Goal: Task Accomplishment & Management: Manage account settings

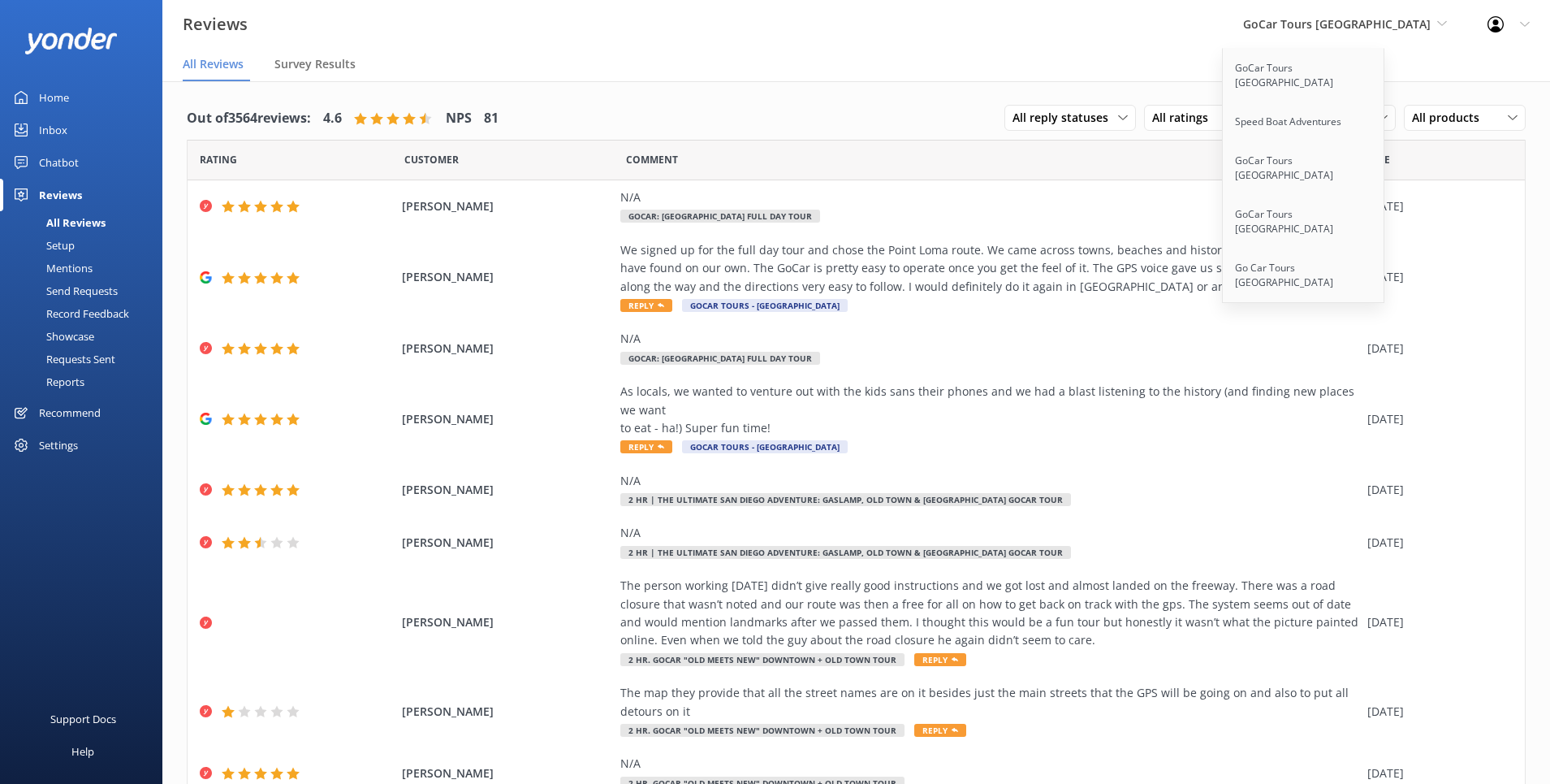
click at [1131, 54] on nav "All Reviews Survey Results" at bounding box center [856, 65] width 1388 height 33
click at [1380, 148] on link "GoCar Tours [GEOGRAPHIC_DATA]" at bounding box center [1304, 168] width 162 height 53
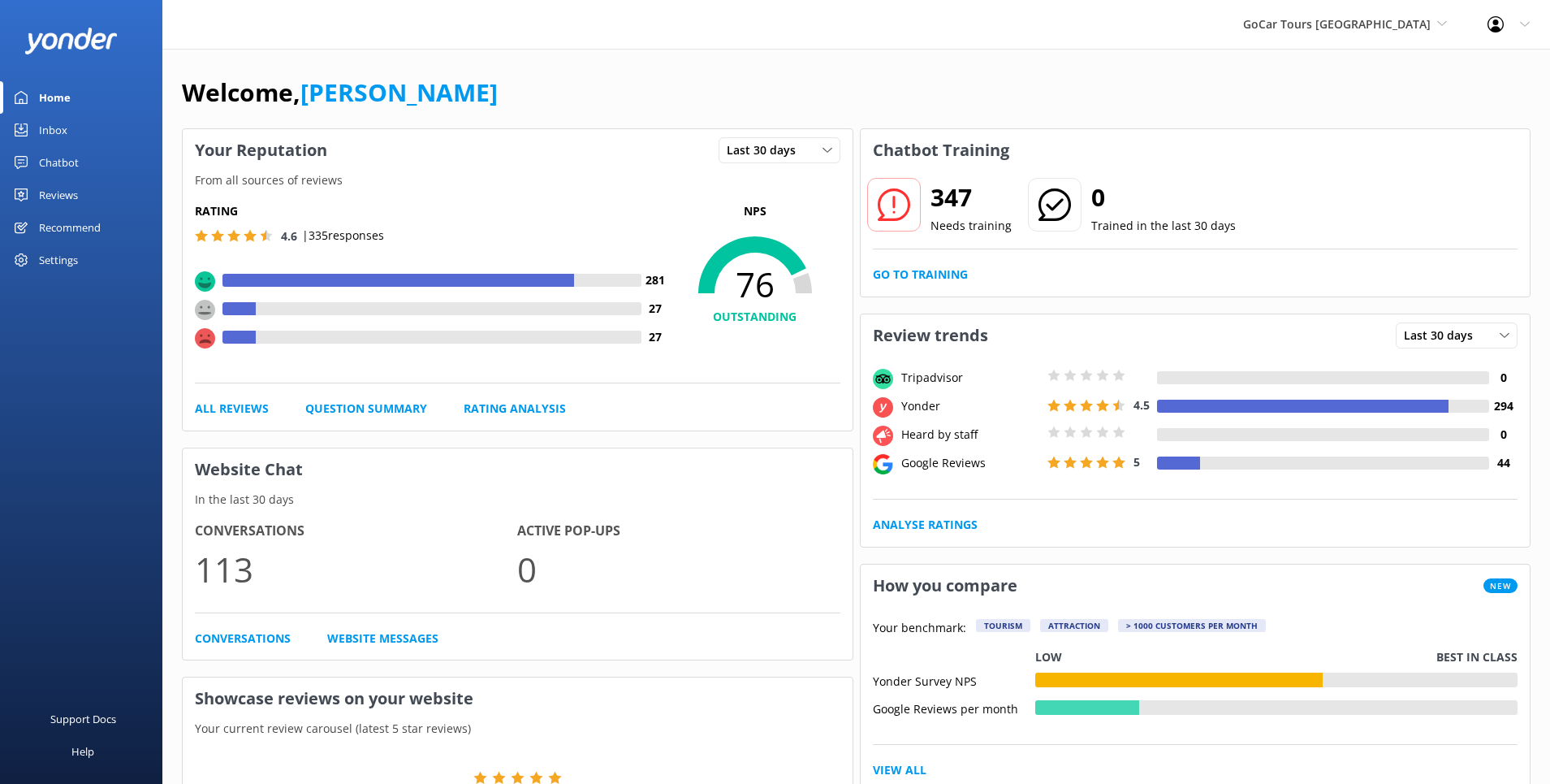
click at [65, 192] on div "Reviews" at bounding box center [58, 195] width 39 height 33
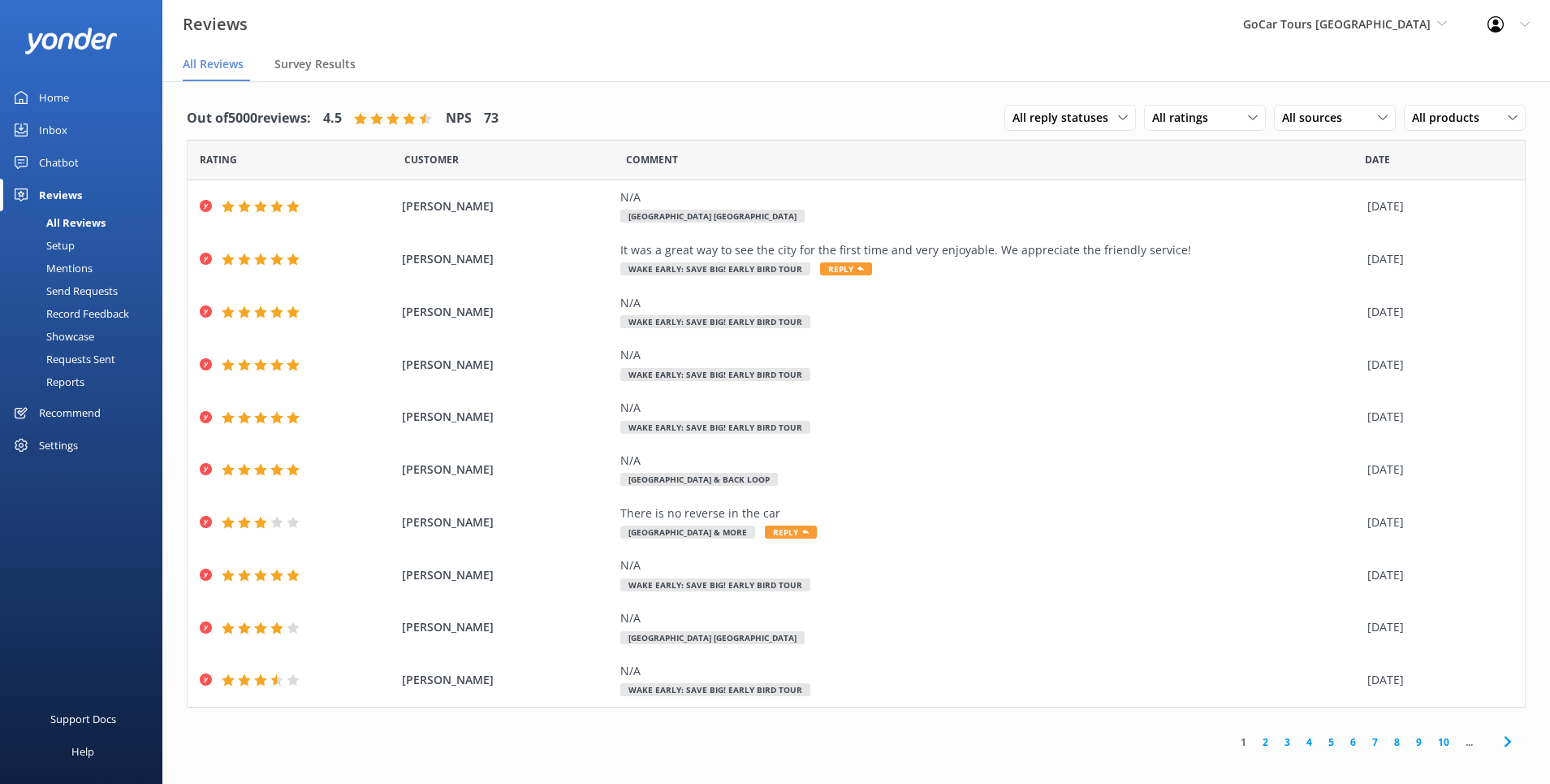
click at [1267, 743] on link "2" at bounding box center [1266, 742] width 22 height 15
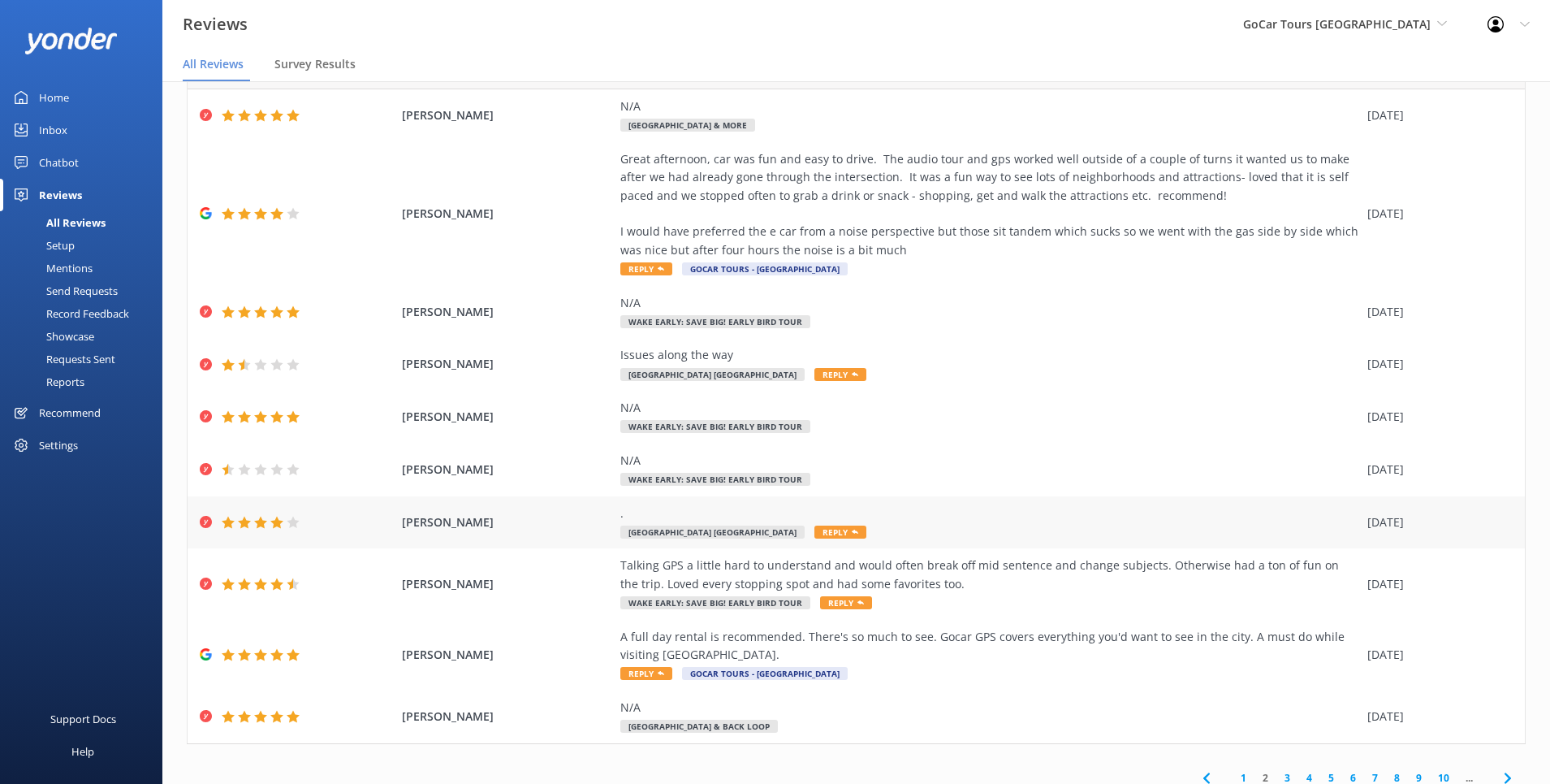
scroll to position [104, 0]
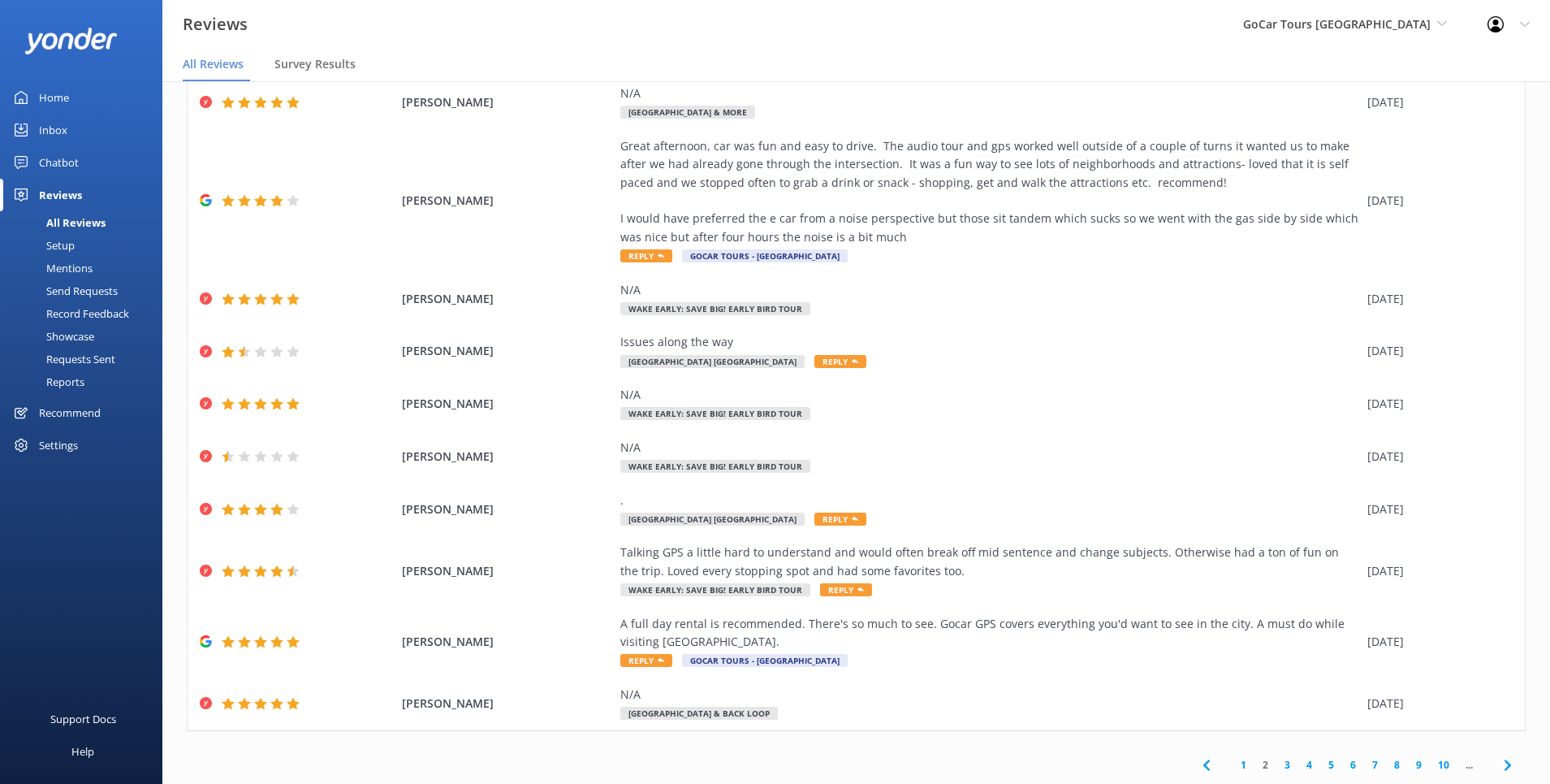
click at [1290, 769] on link "3" at bounding box center [1288, 764] width 22 height 15
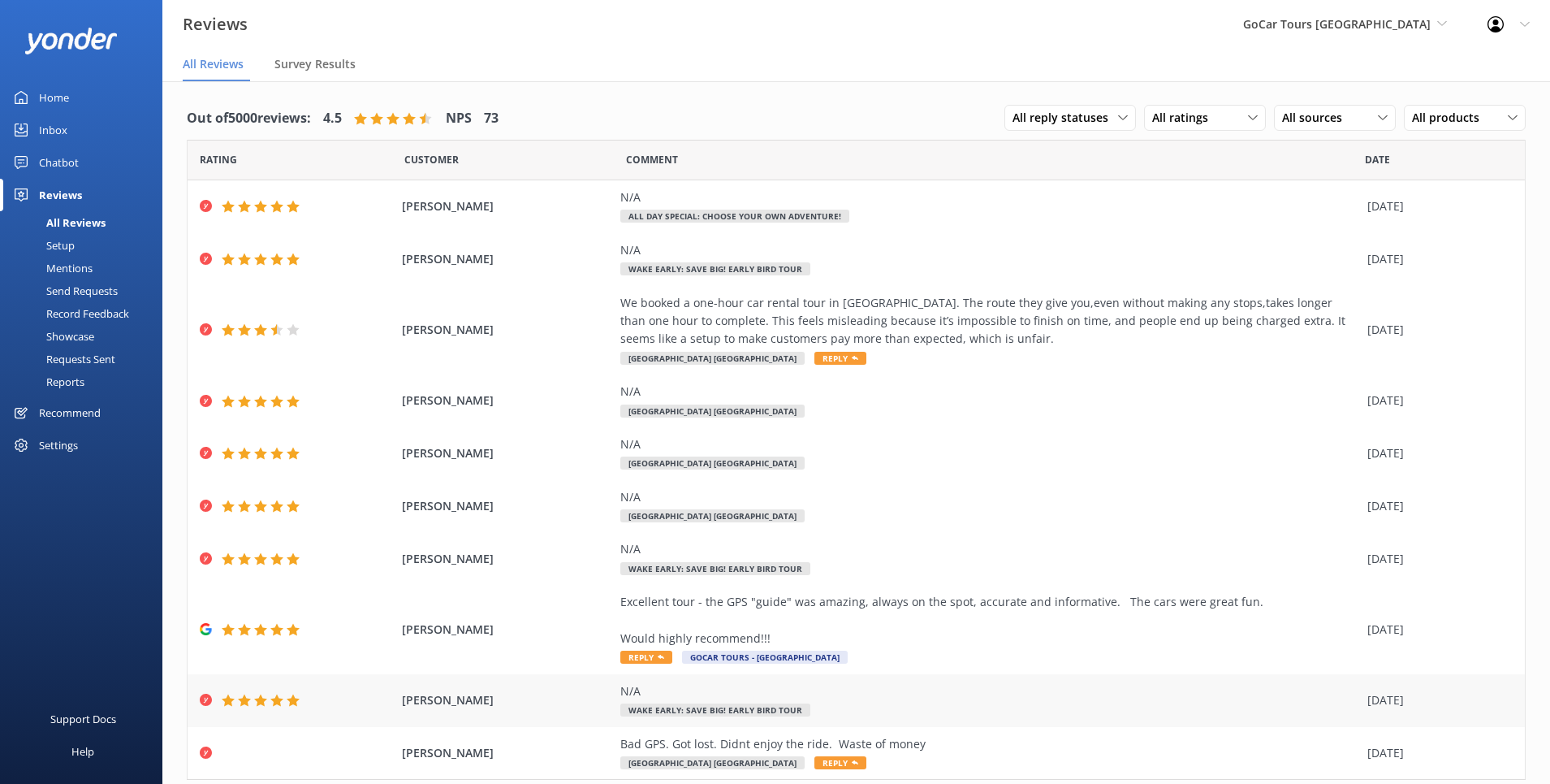
scroll to position [49, 0]
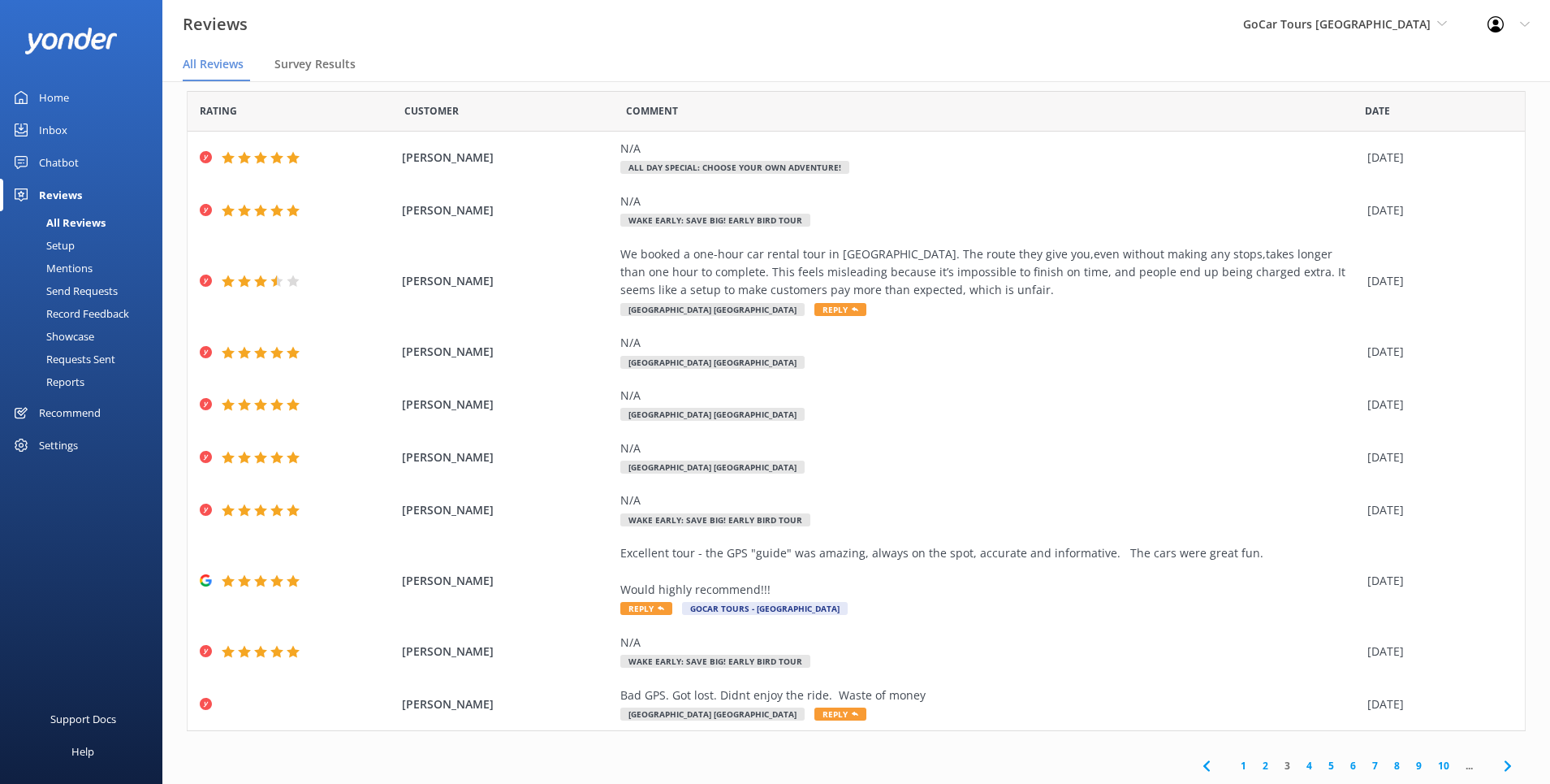
click at [1245, 767] on link "1" at bounding box center [1244, 765] width 22 height 15
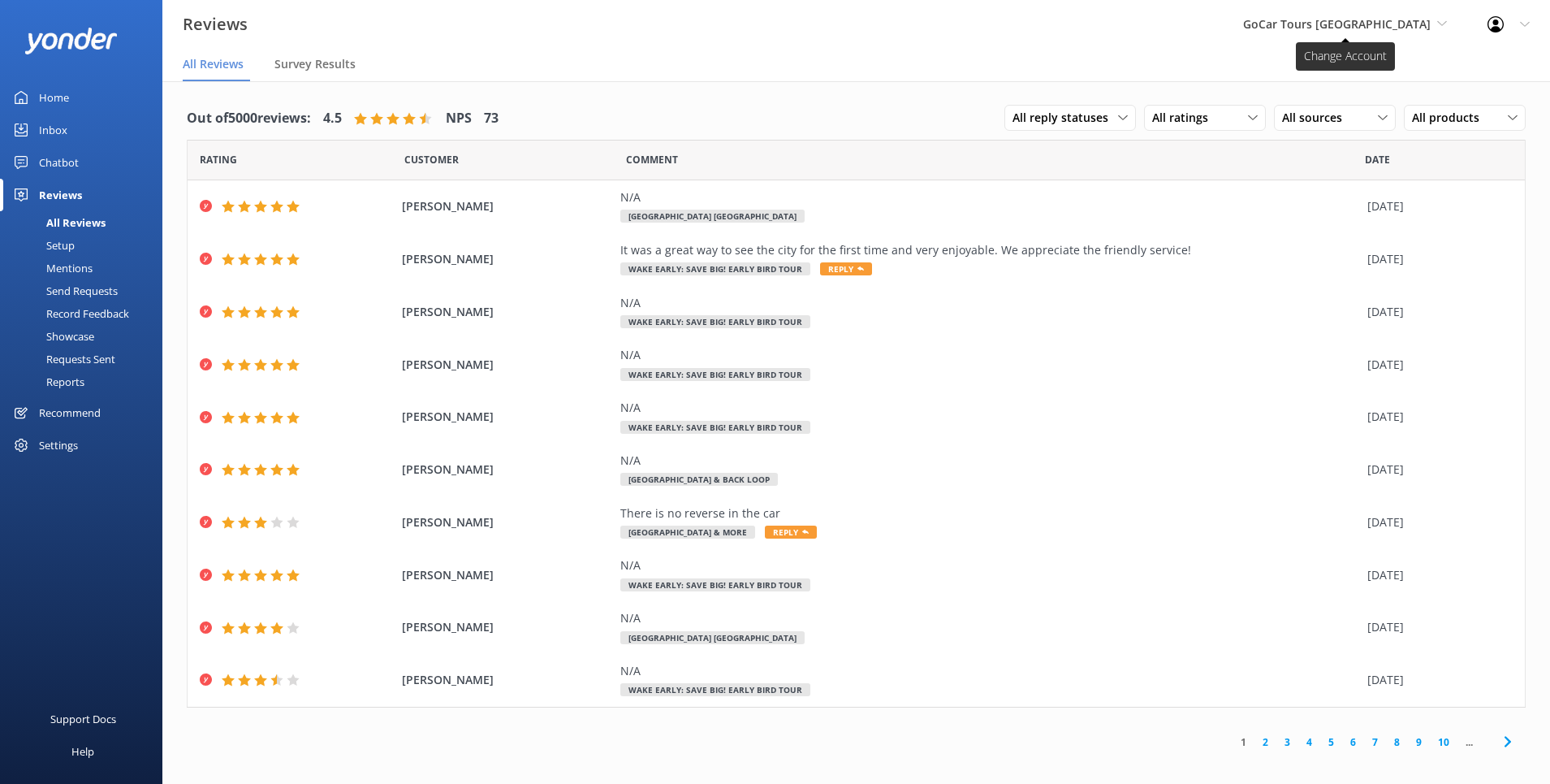
click at [1417, 23] on span "GoCar Tours [GEOGRAPHIC_DATA]" at bounding box center [1337, 24] width 187 height 15
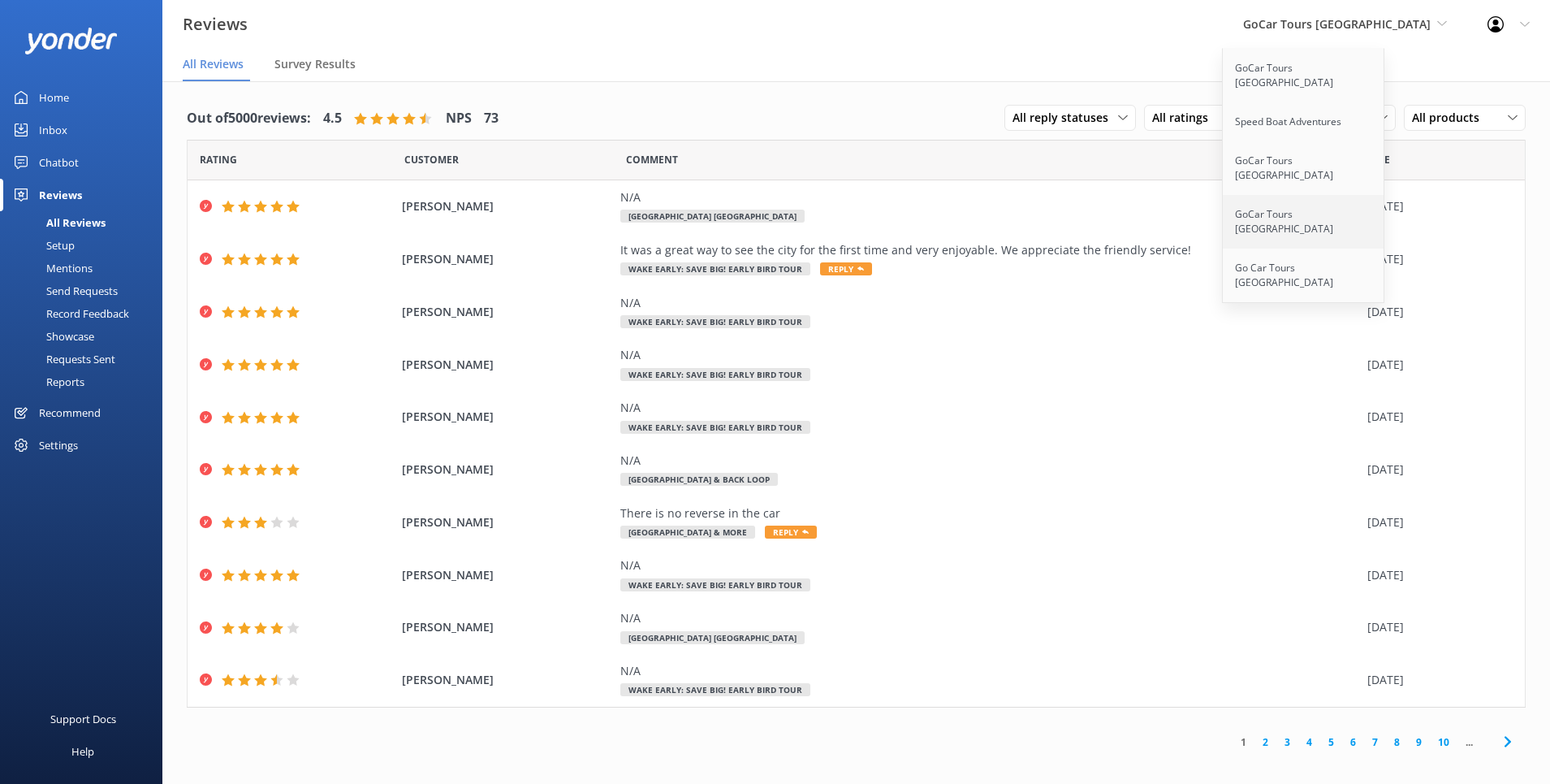
click at [1337, 195] on link "GoCar Tours [GEOGRAPHIC_DATA]" at bounding box center [1304, 222] width 162 height 53
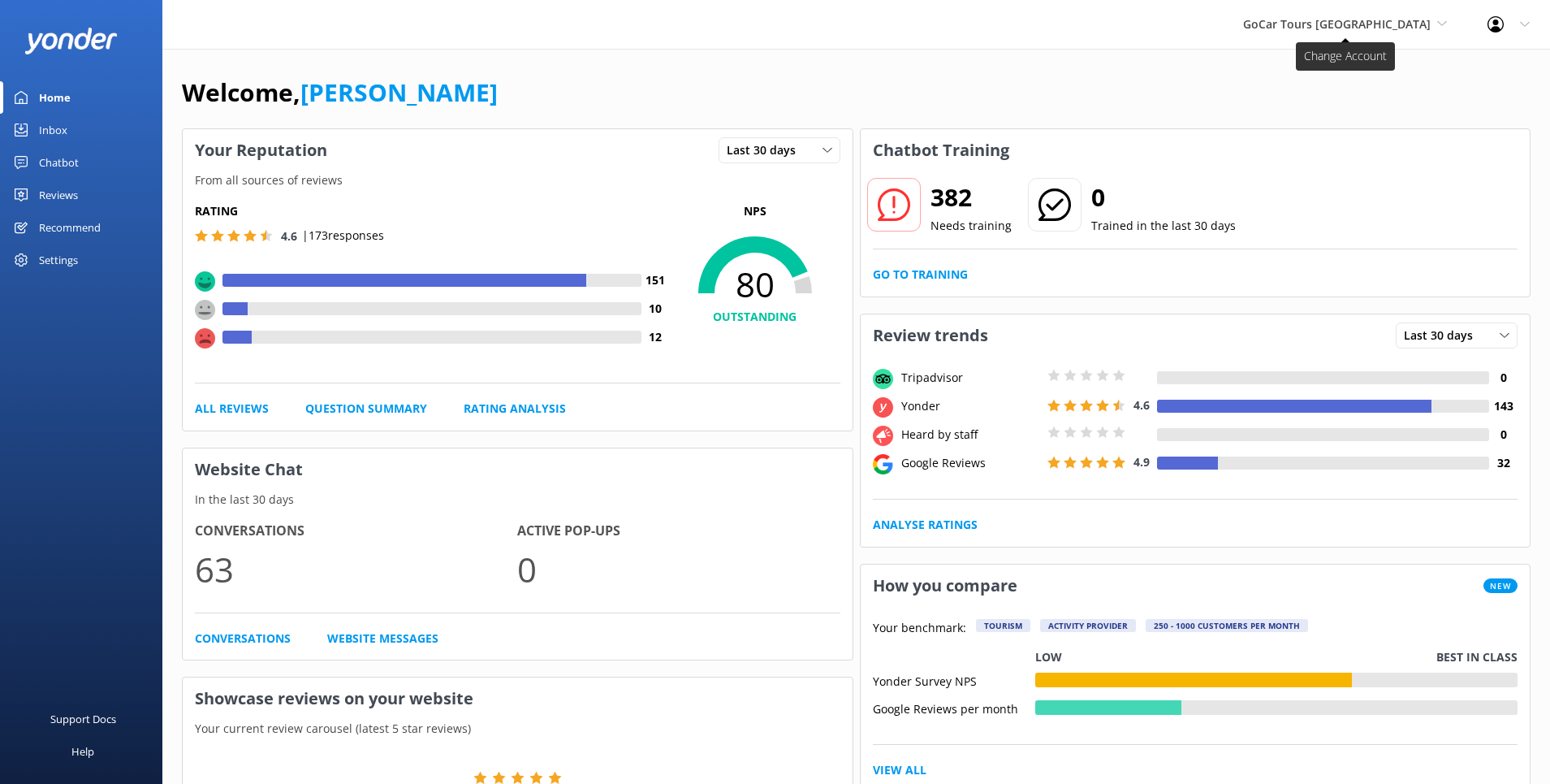
click at [1410, 24] on span "GoCar Tours [GEOGRAPHIC_DATA]" at bounding box center [1337, 24] width 187 height 15
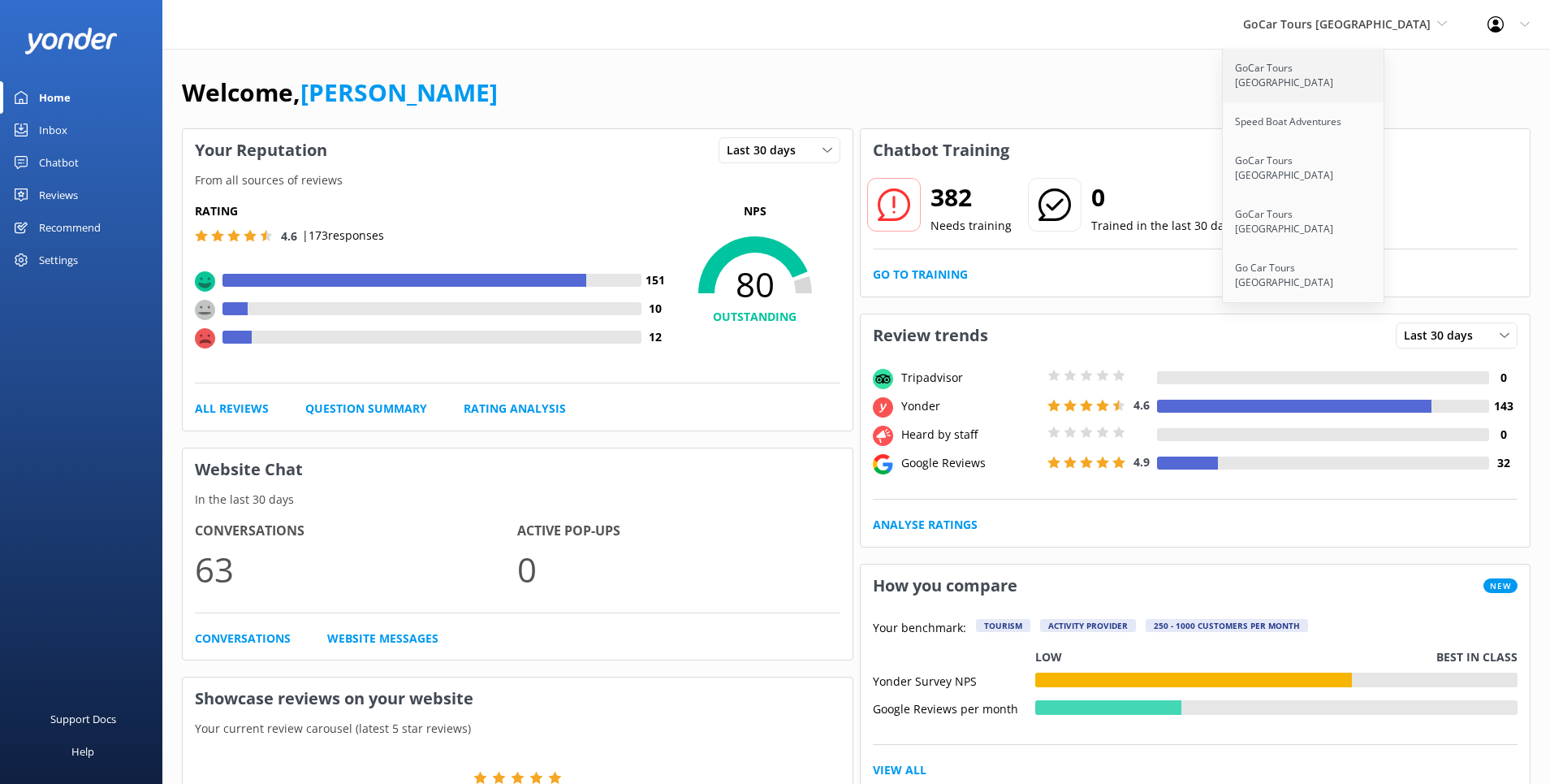
click at [1359, 70] on link "GoCar Tours [GEOGRAPHIC_DATA]" at bounding box center [1304, 76] width 162 height 53
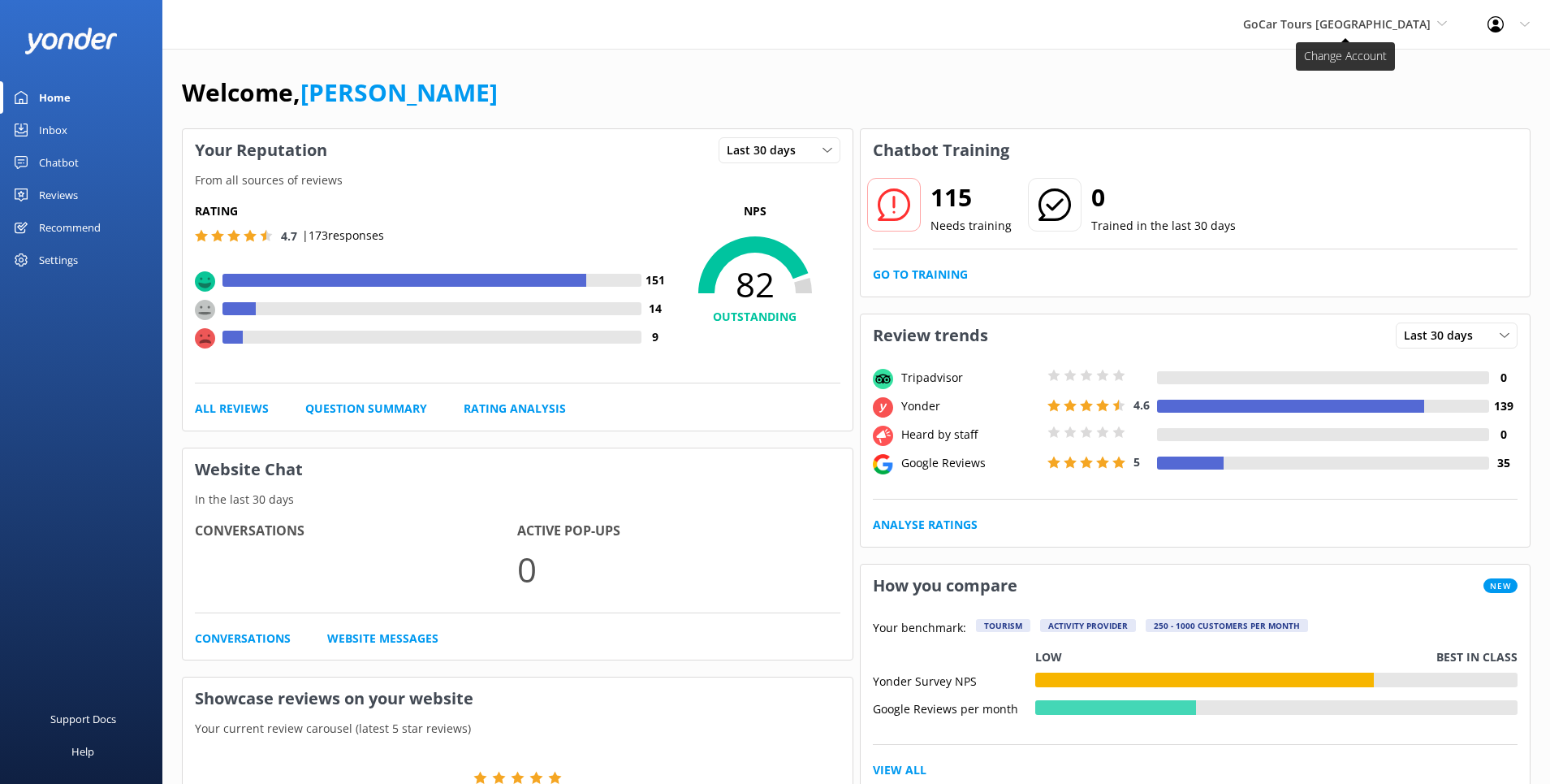
click at [1425, 27] on span "GoCar Tours [GEOGRAPHIC_DATA]" at bounding box center [1337, 24] width 187 height 15
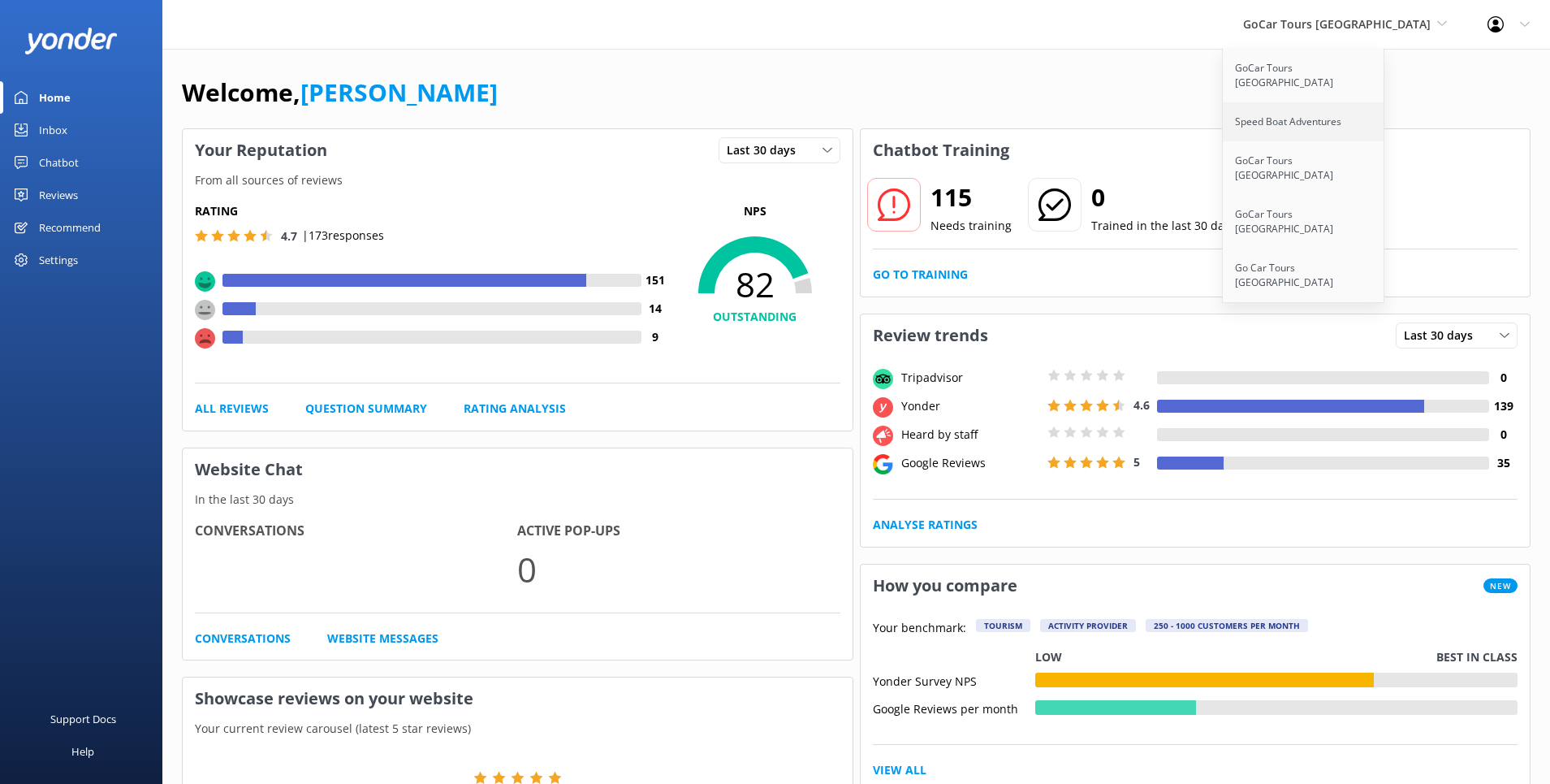
click at [1359, 114] on link "Speed Boat Adventures" at bounding box center [1304, 121] width 162 height 39
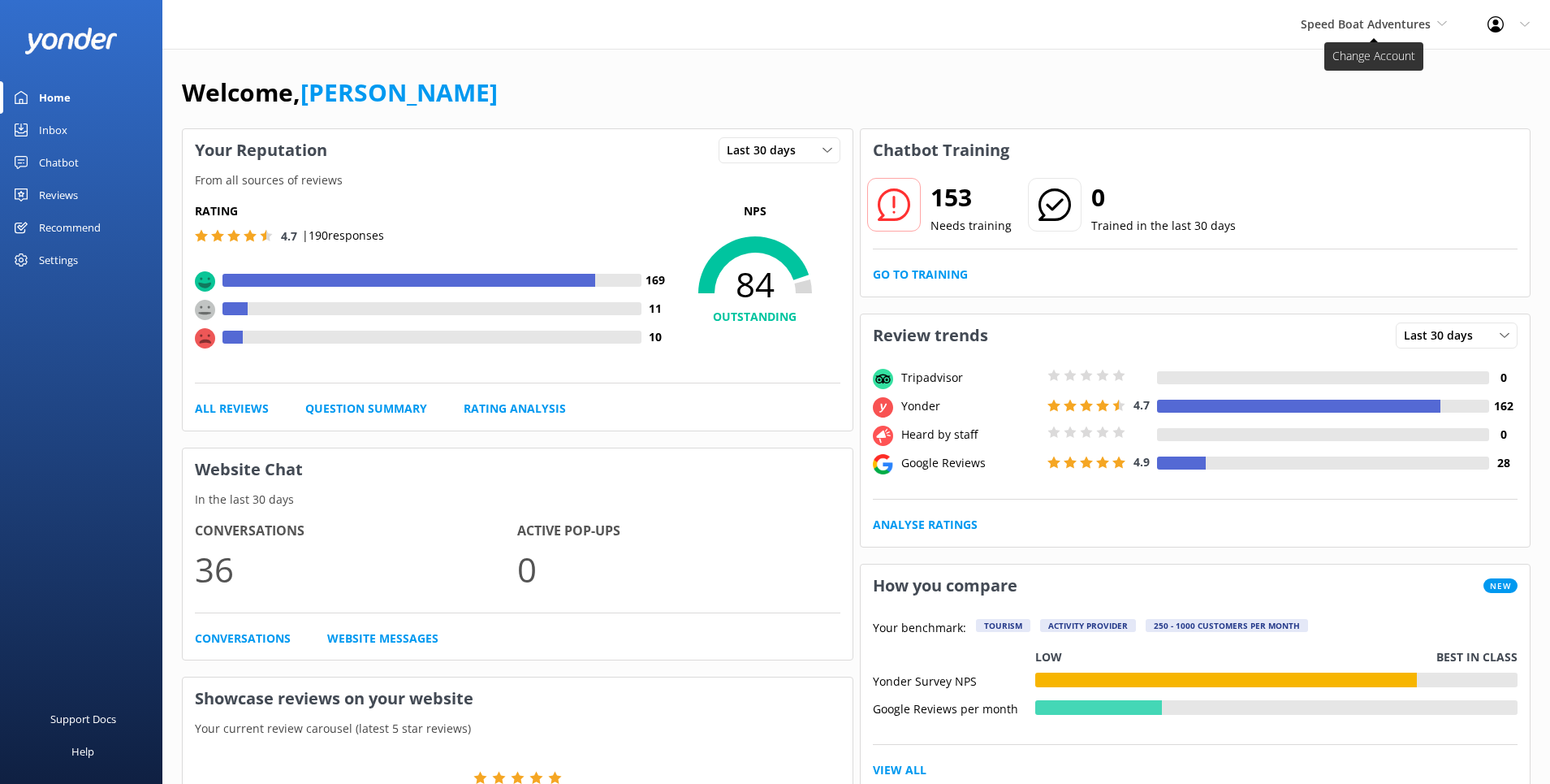
click at [1425, 23] on span "Speed Boat Adventures" at bounding box center [1365, 24] width 130 height 15
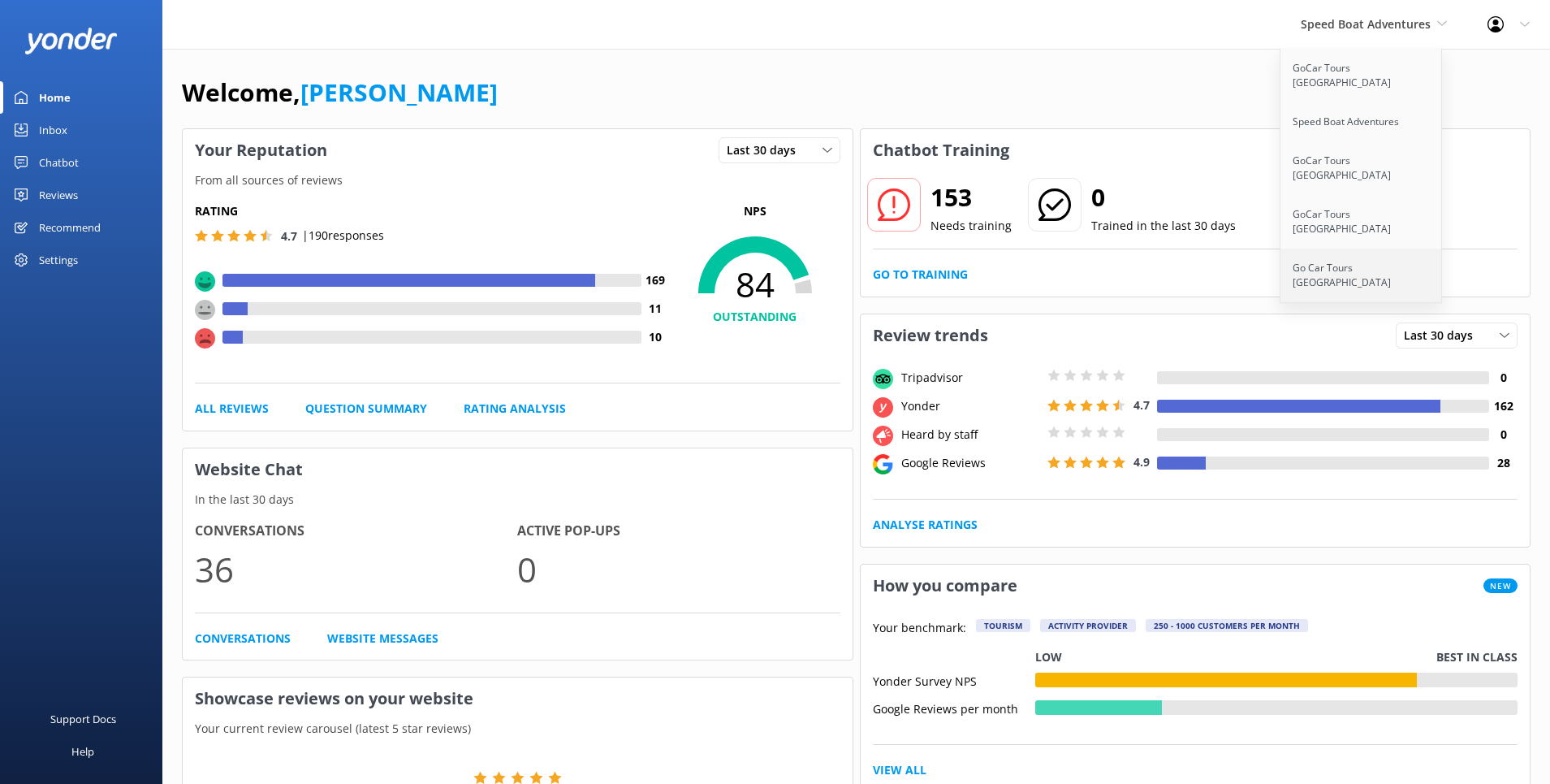
click at [1351, 248] on link "Go Car Tours [GEOGRAPHIC_DATA]" at bounding box center [1361, 275] width 162 height 53
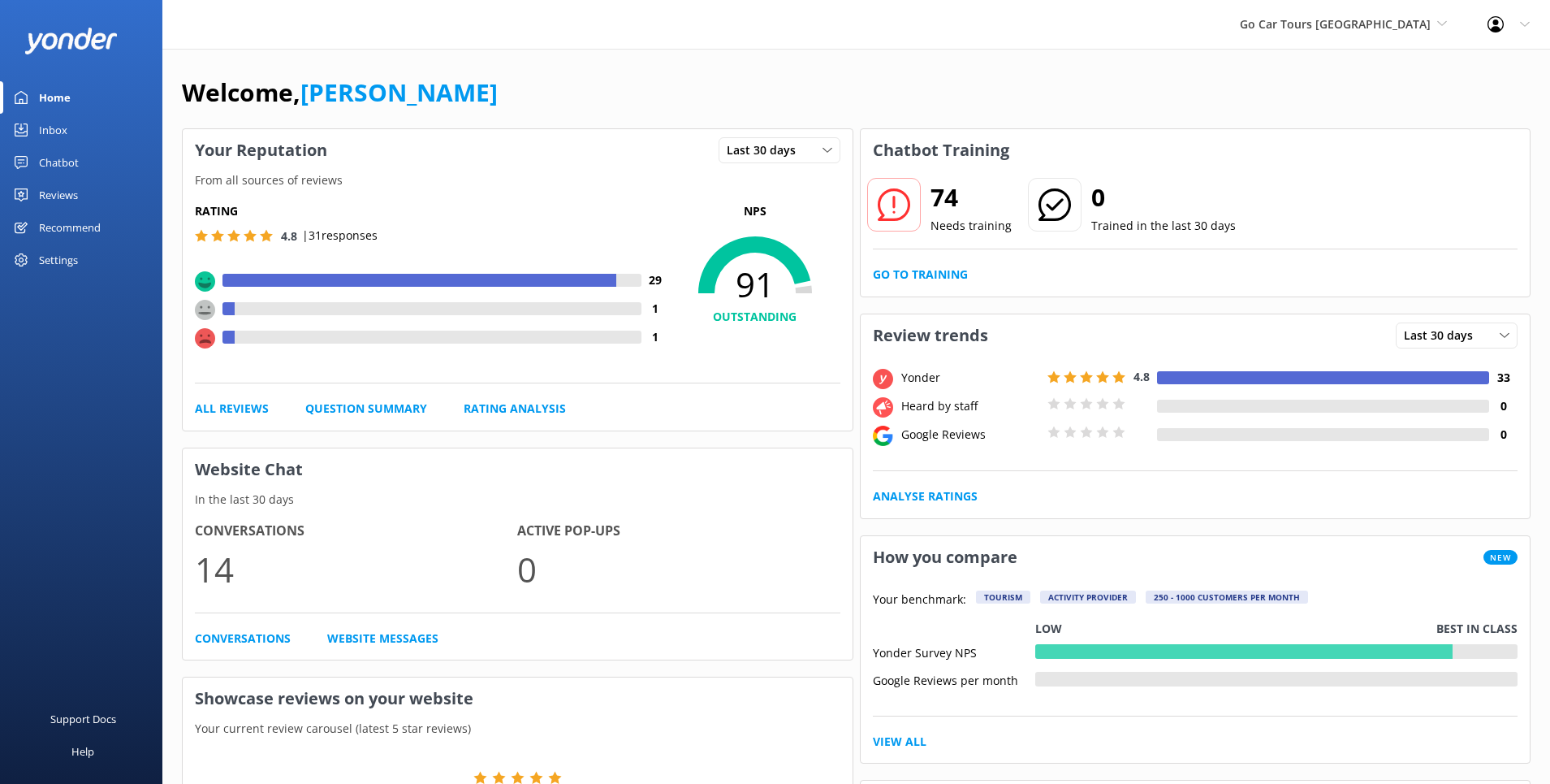
click at [52, 258] on div "Settings" at bounding box center [58, 260] width 39 height 33
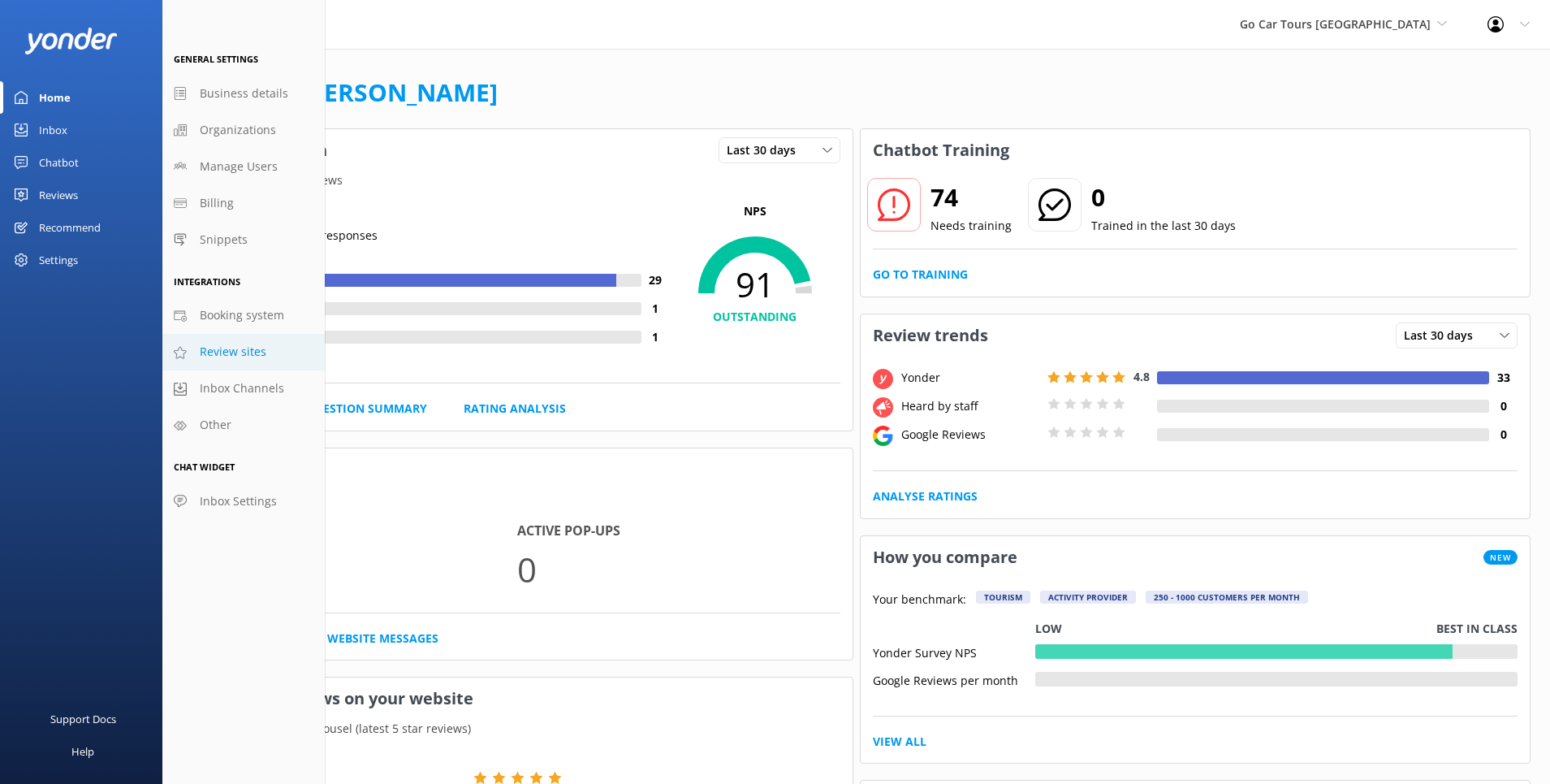
click at [243, 349] on span "Review sites" at bounding box center [234, 351] width 67 height 18
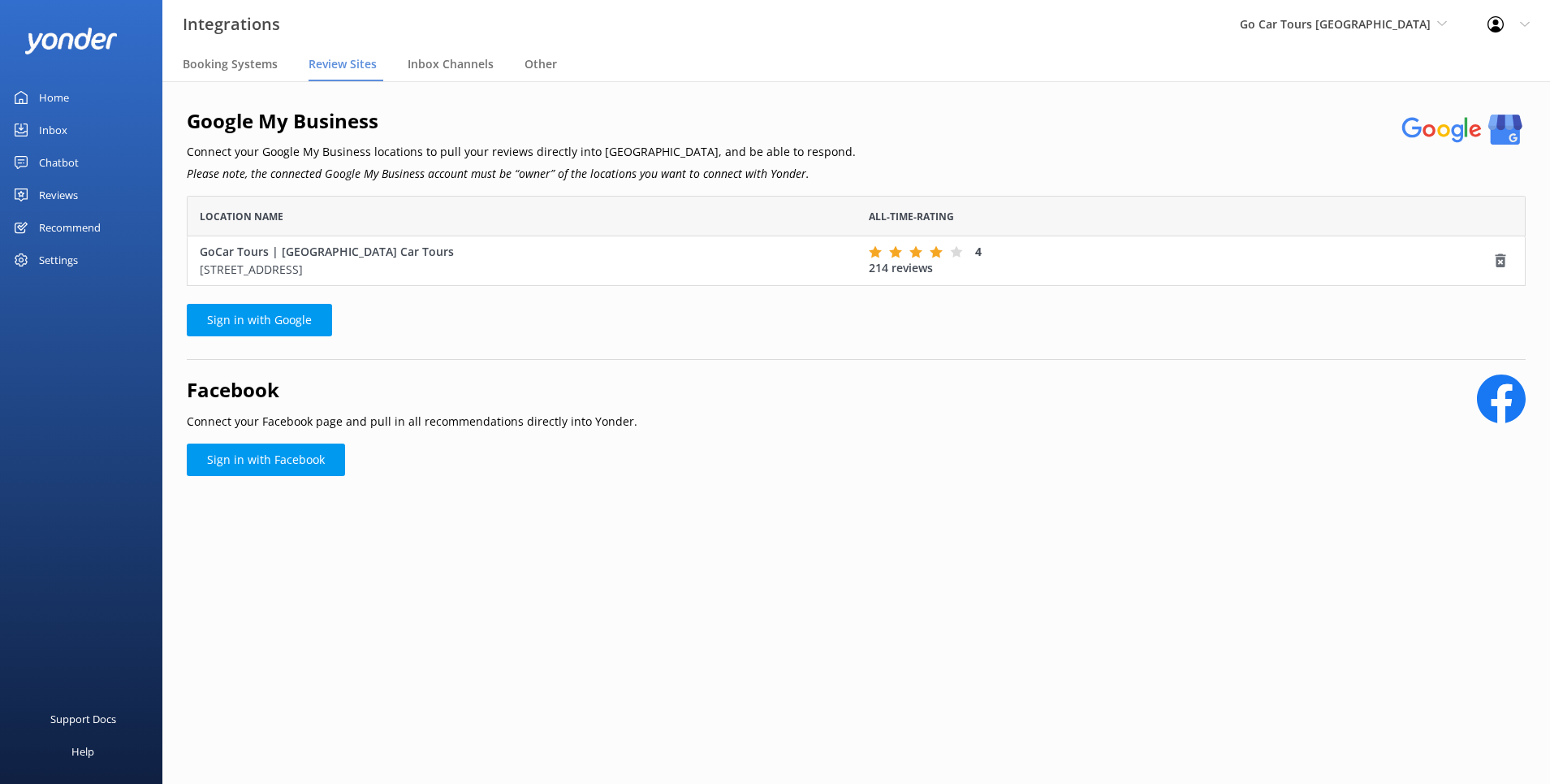
scroll to position [90, 1340]
click at [259, 323] on link "Sign in with Google" at bounding box center [259, 320] width 145 height 33
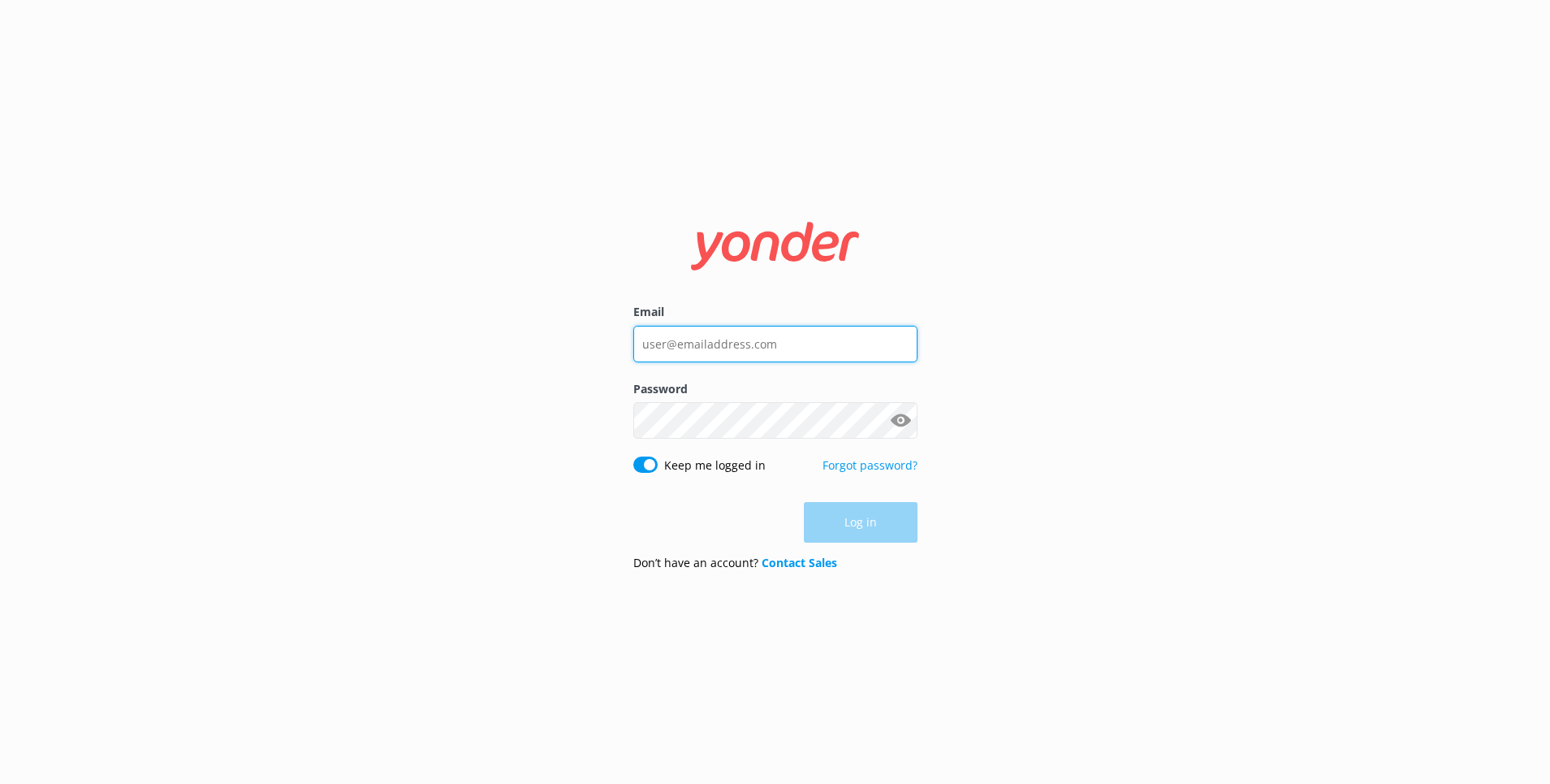
type input "[PERSON_NAME][EMAIL_ADDRESS][DOMAIN_NAME]"
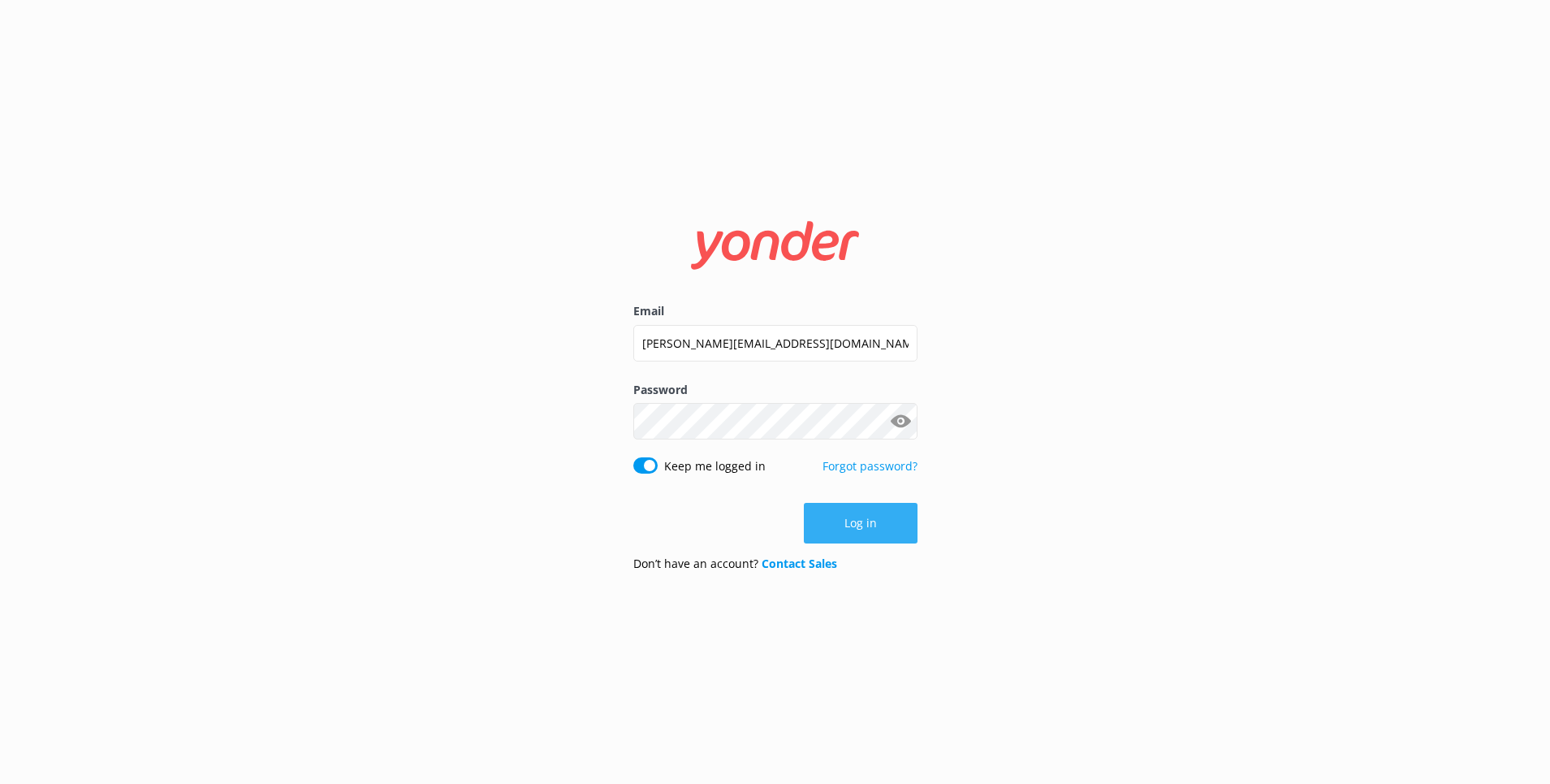
click at [855, 525] on div "Log in" at bounding box center [775, 522] width 284 height 40
click at [859, 524] on button "Log in" at bounding box center [860, 522] width 113 height 40
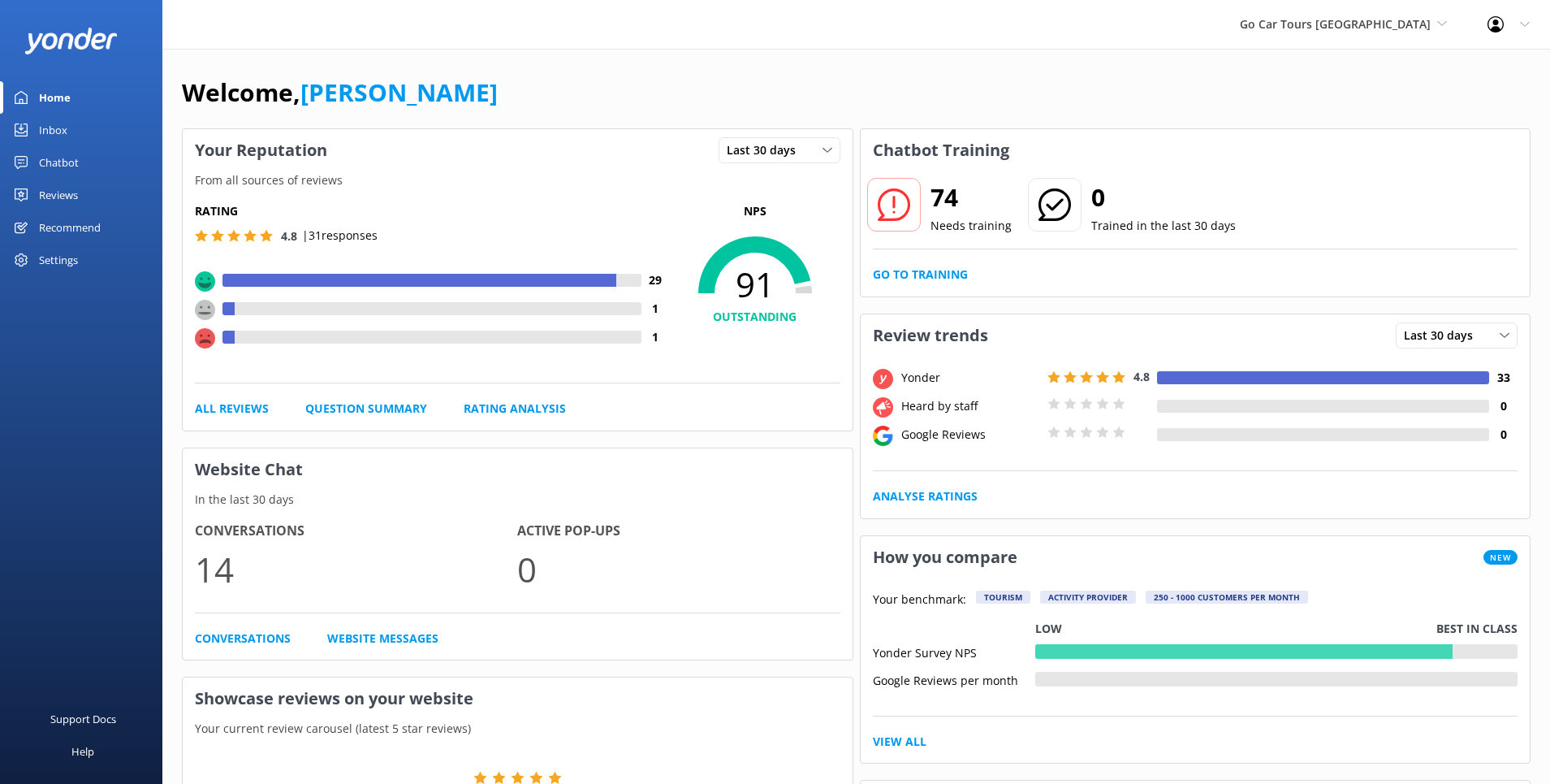
click at [62, 254] on div "Settings" at bounding box center [58, 260] width 39 height 33
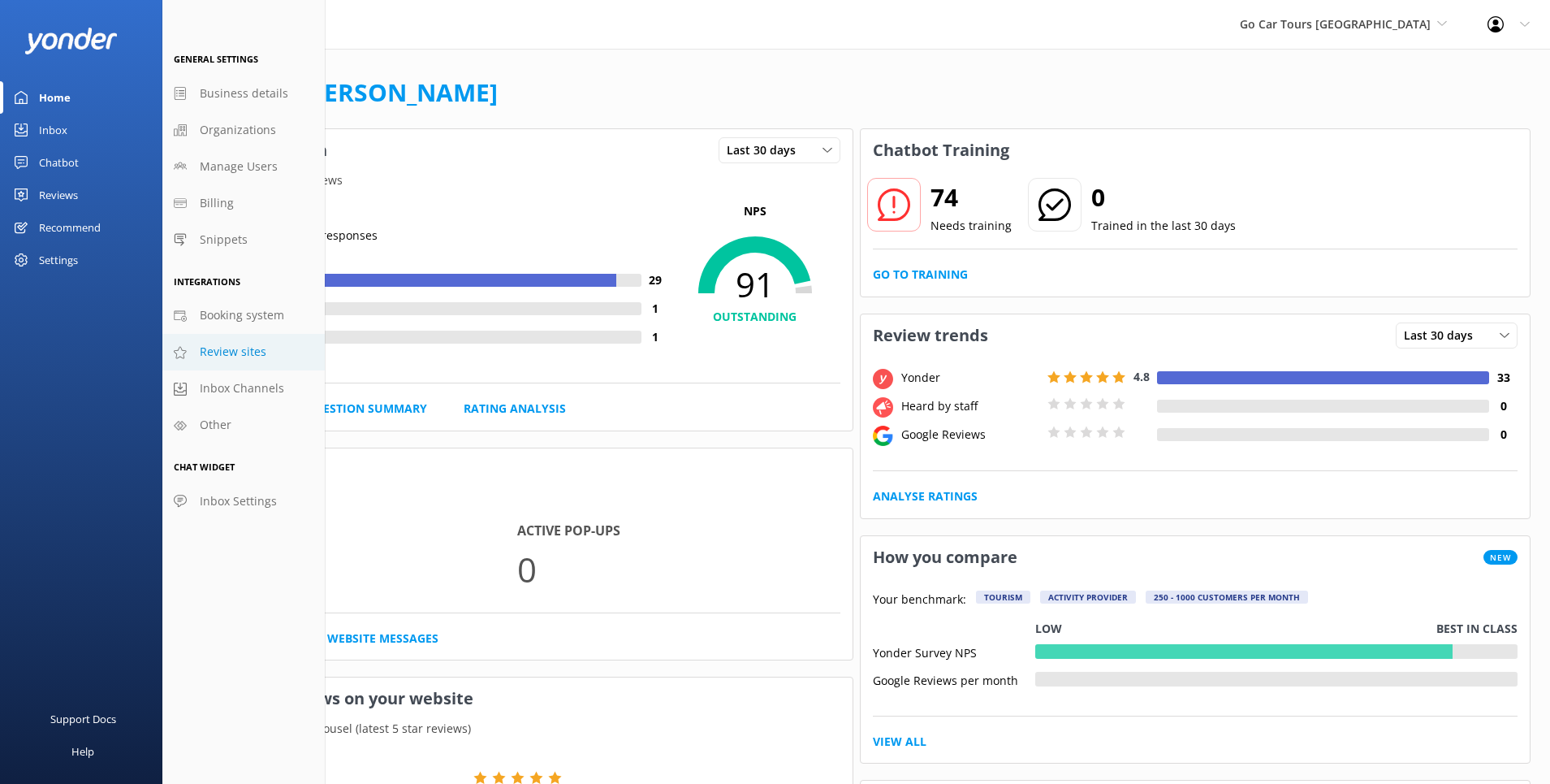
click at [232, 358] on span "Review sites" at bounding box center [234, 351] width 67 height 18
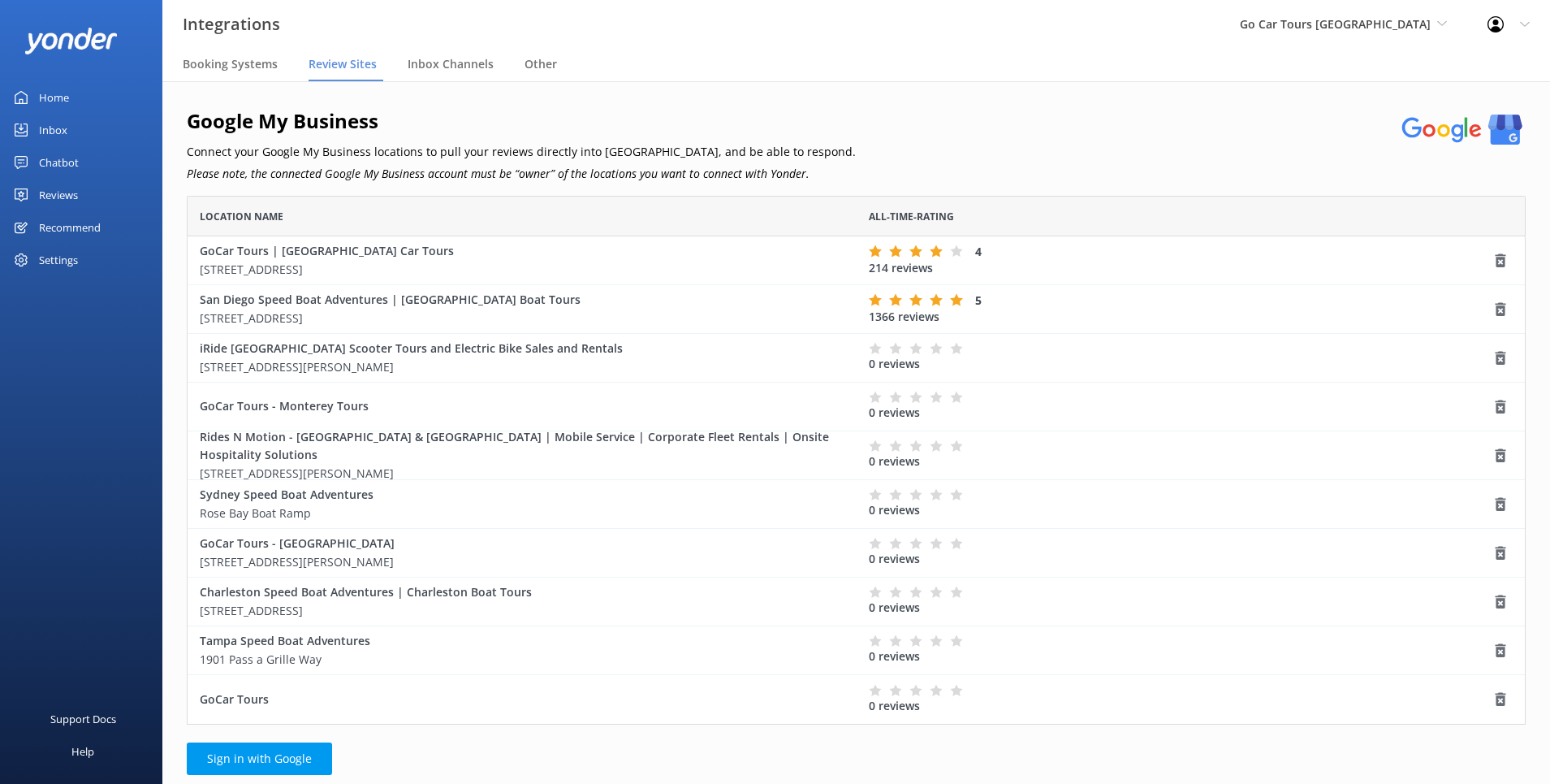
scroll to position [529, 1340]
click at [1500, 307] on use "grid" at bounding box center [1501, 309] width 10 height 14
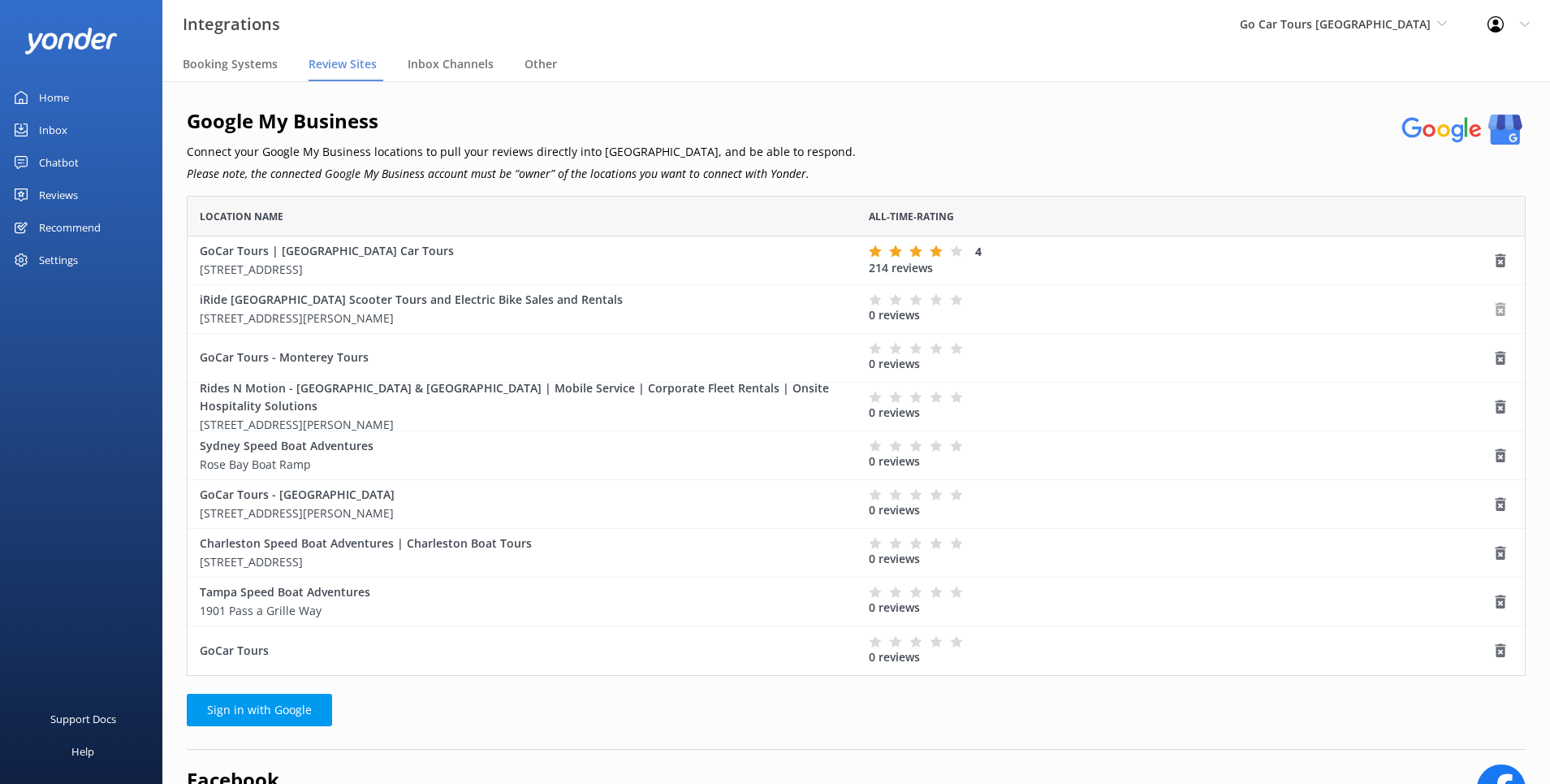
click at [1504, 311] on use "grid" at bounding box center [1501, 309] width 10 height 14
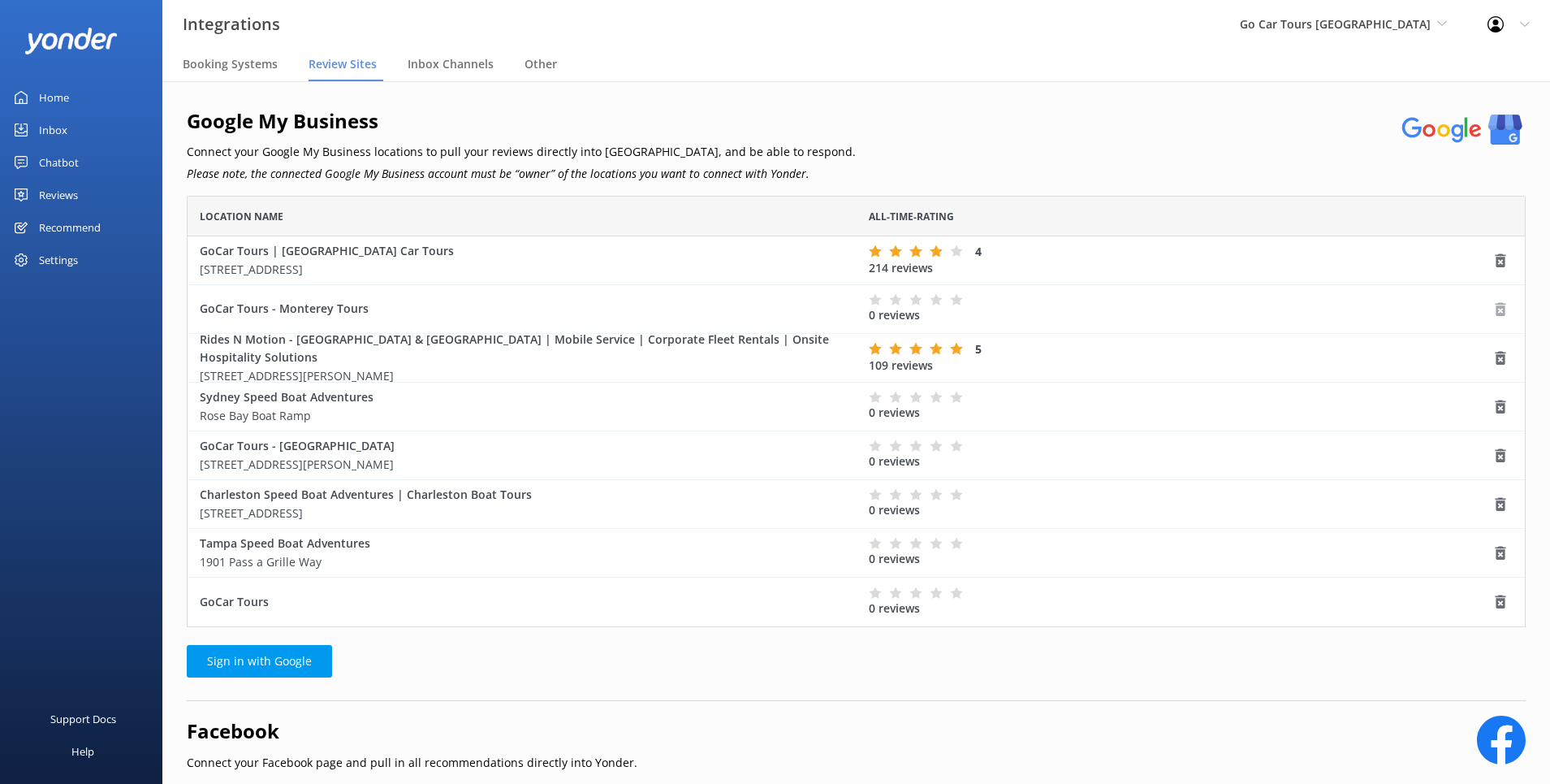
click at [1501, 311] on icon "grid" at bounding box center [1500, 309] width 16 height 16
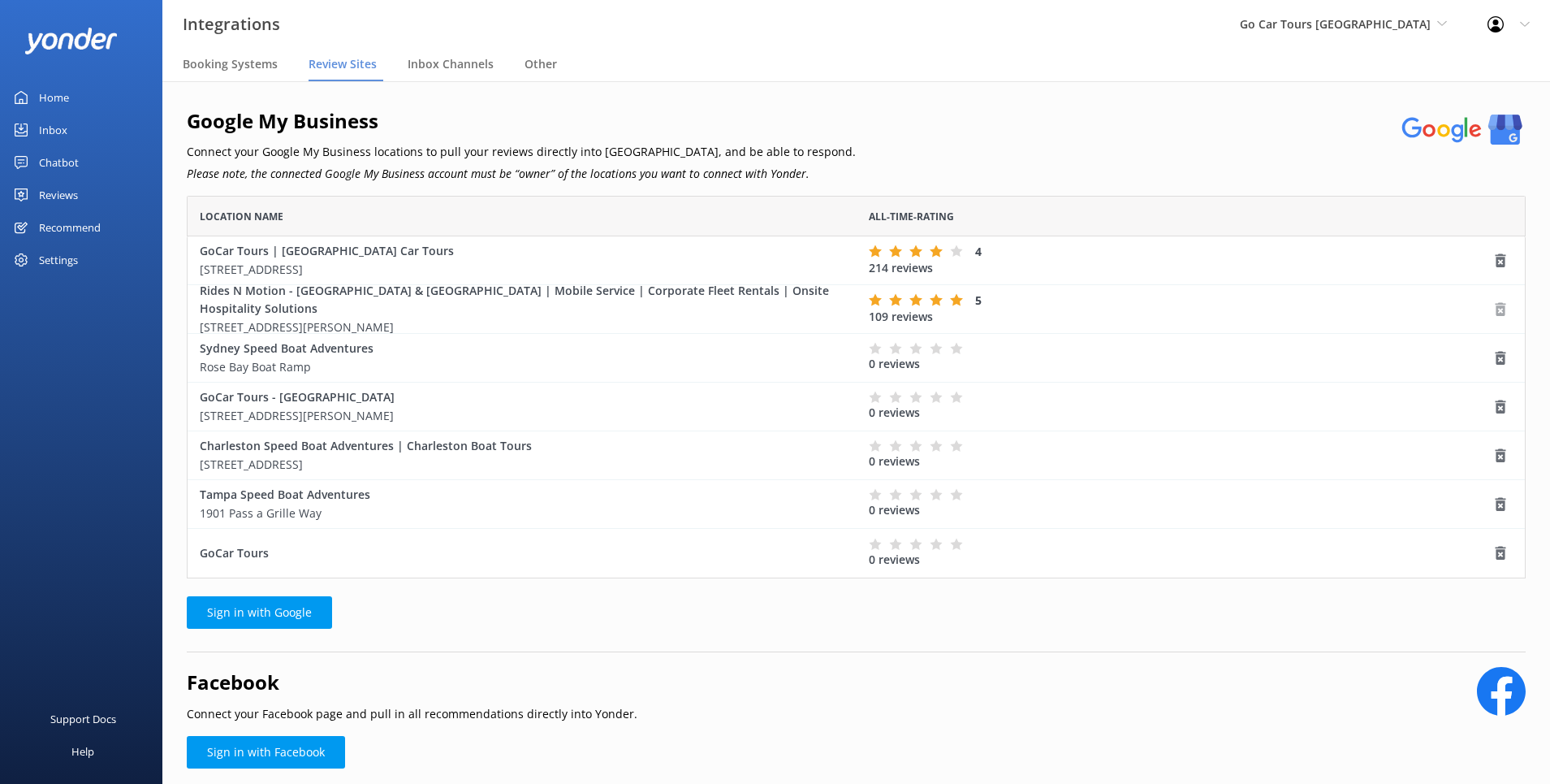
click at [1504, 313] on use "grid" at bounding box center [1501, 309] width 10 height 14
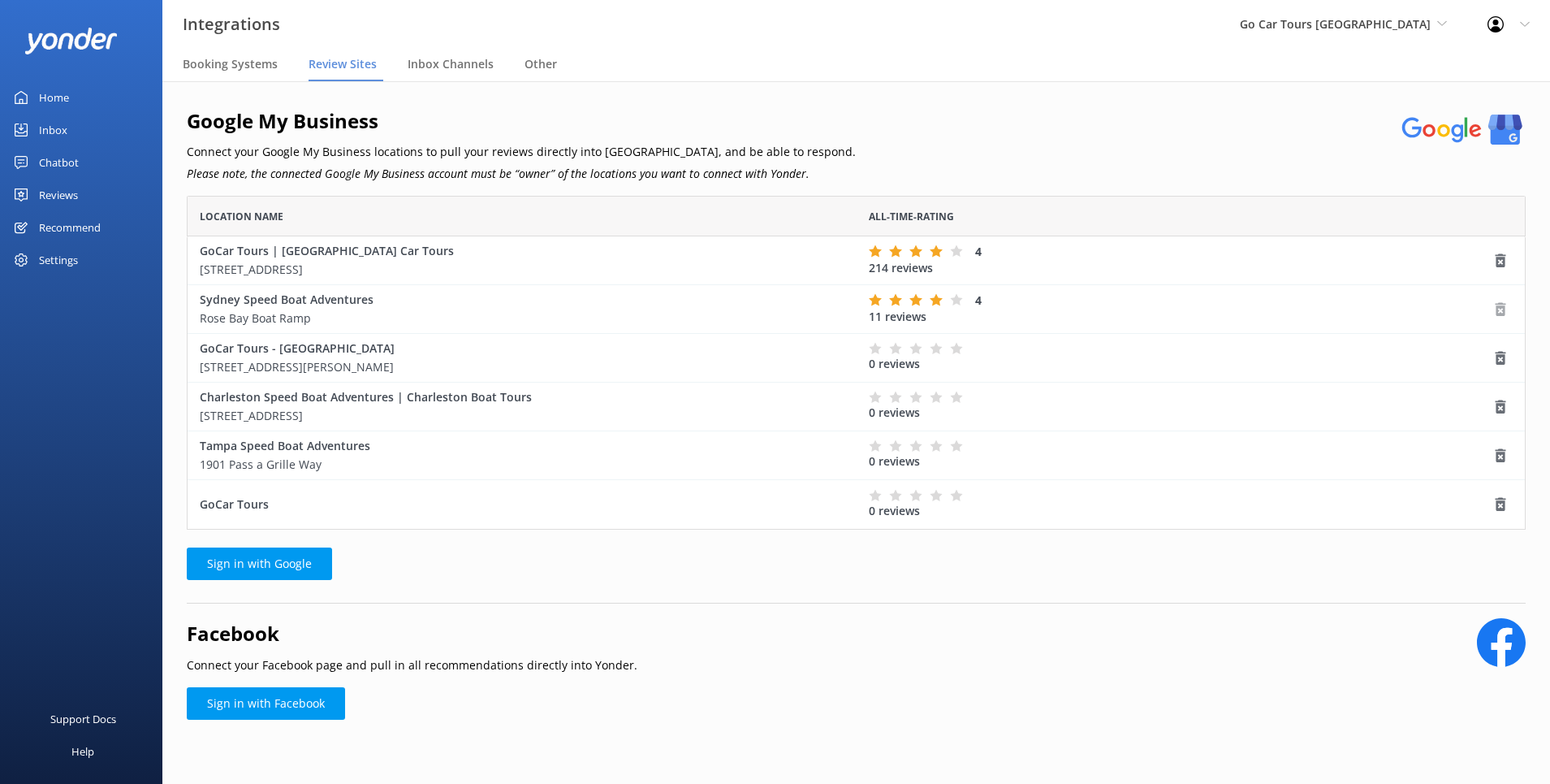
click at [1499, 312] on icon "grid" at bounding box center [1500, 309] width 16 height 16
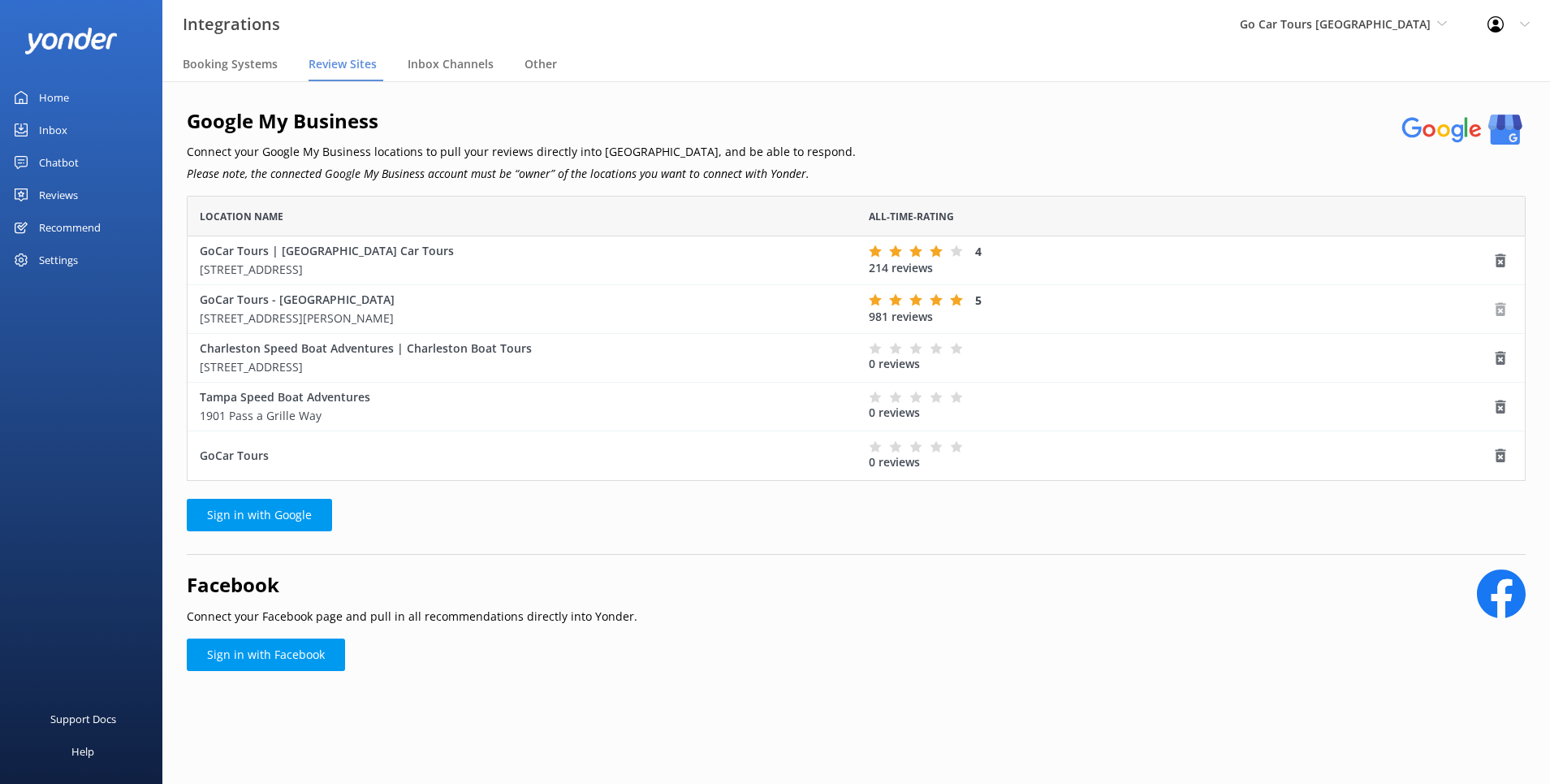
click at [1503, 314] on use "grid" at bounding box center [1501, 309] width 10 height 14
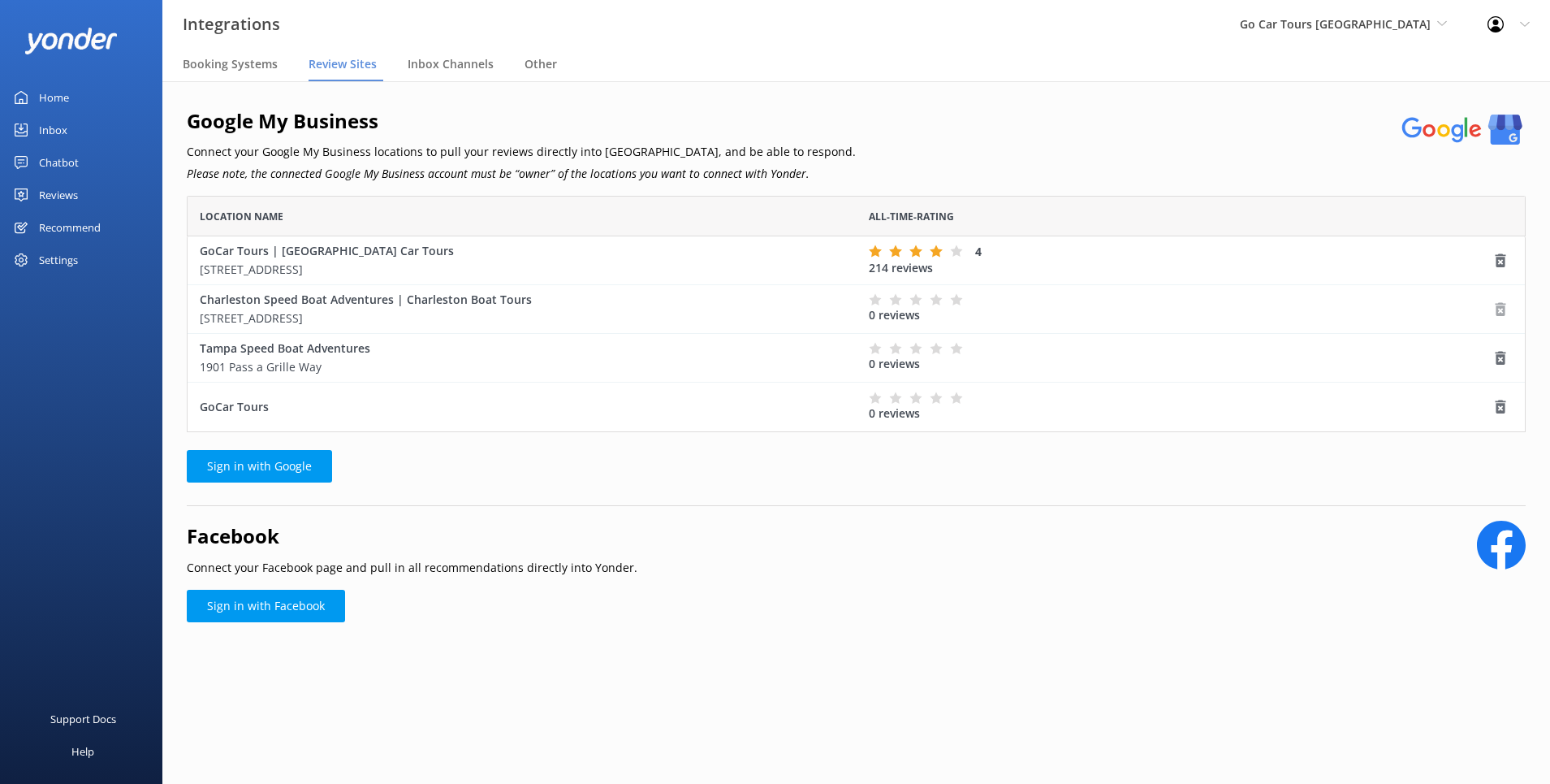
click at [1496, 311] on use "grid" at bounding box center [1501, 309] width 10 height 14
click at [1504, 308] on use "grid" at bounding box center [1501, 309] width 10 height 14
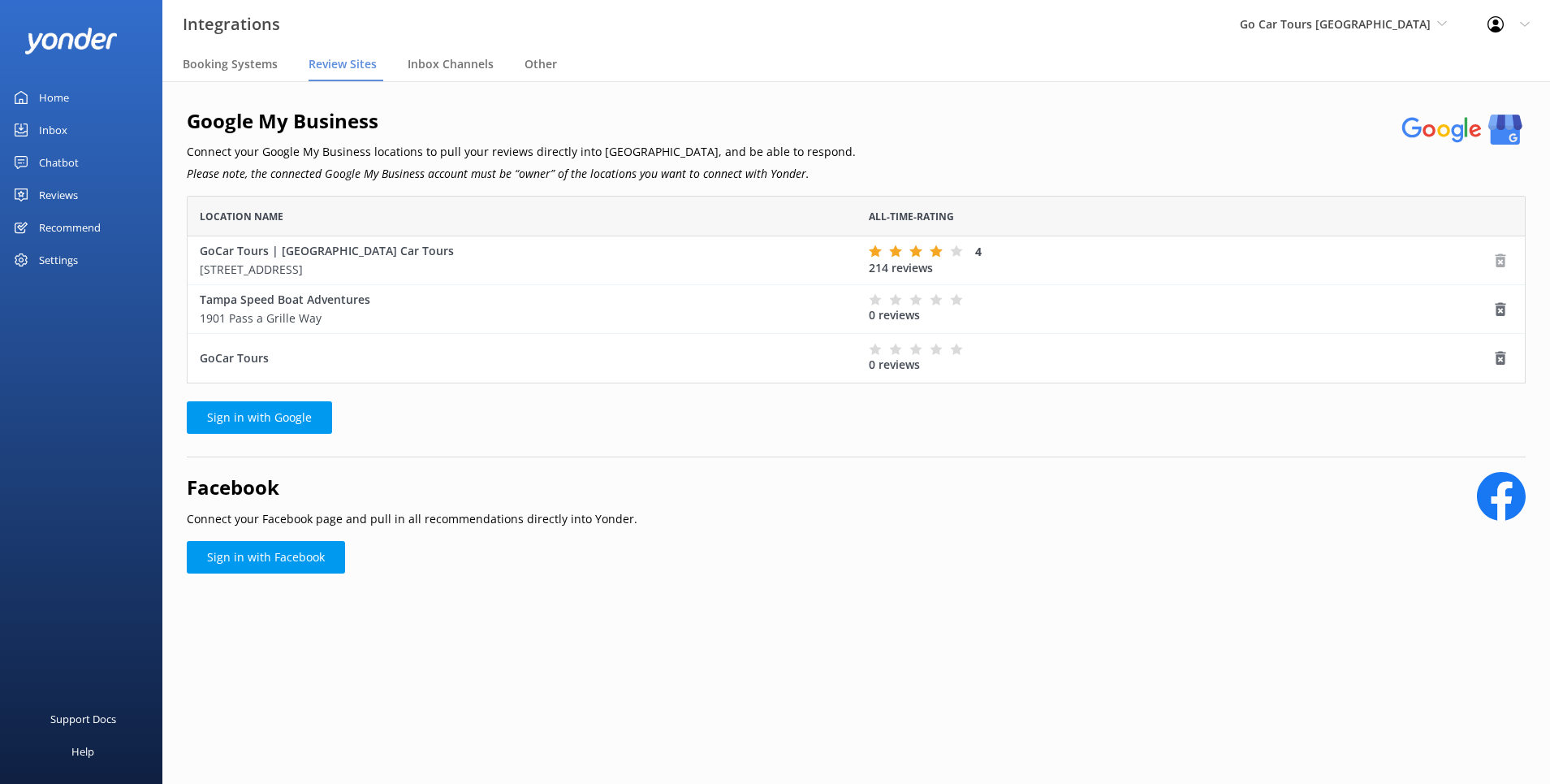
click at [1500, 266] on use "grid" at bounding box center [1501, 260] width 10 height 14
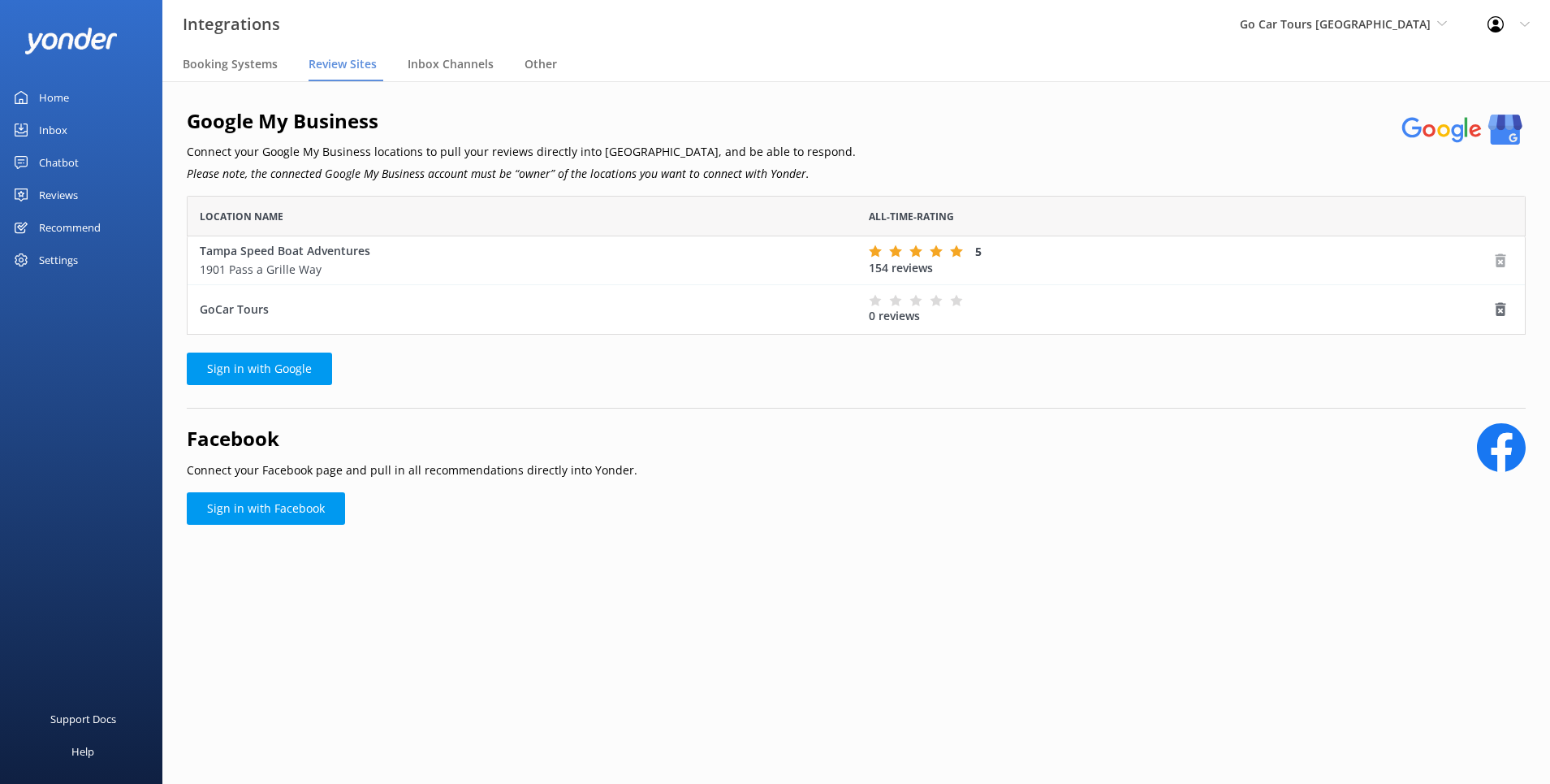
click at [1501, 259] on use "grid" at bounding box center [1501, 260] width 10 height 14
click at [1498, 261] on use "grid" at bounding box center [1501, 260] width 10 height 14
click at [1498, 308] on icon "grid" at bounding box center [1500, 309] width 16 height 16
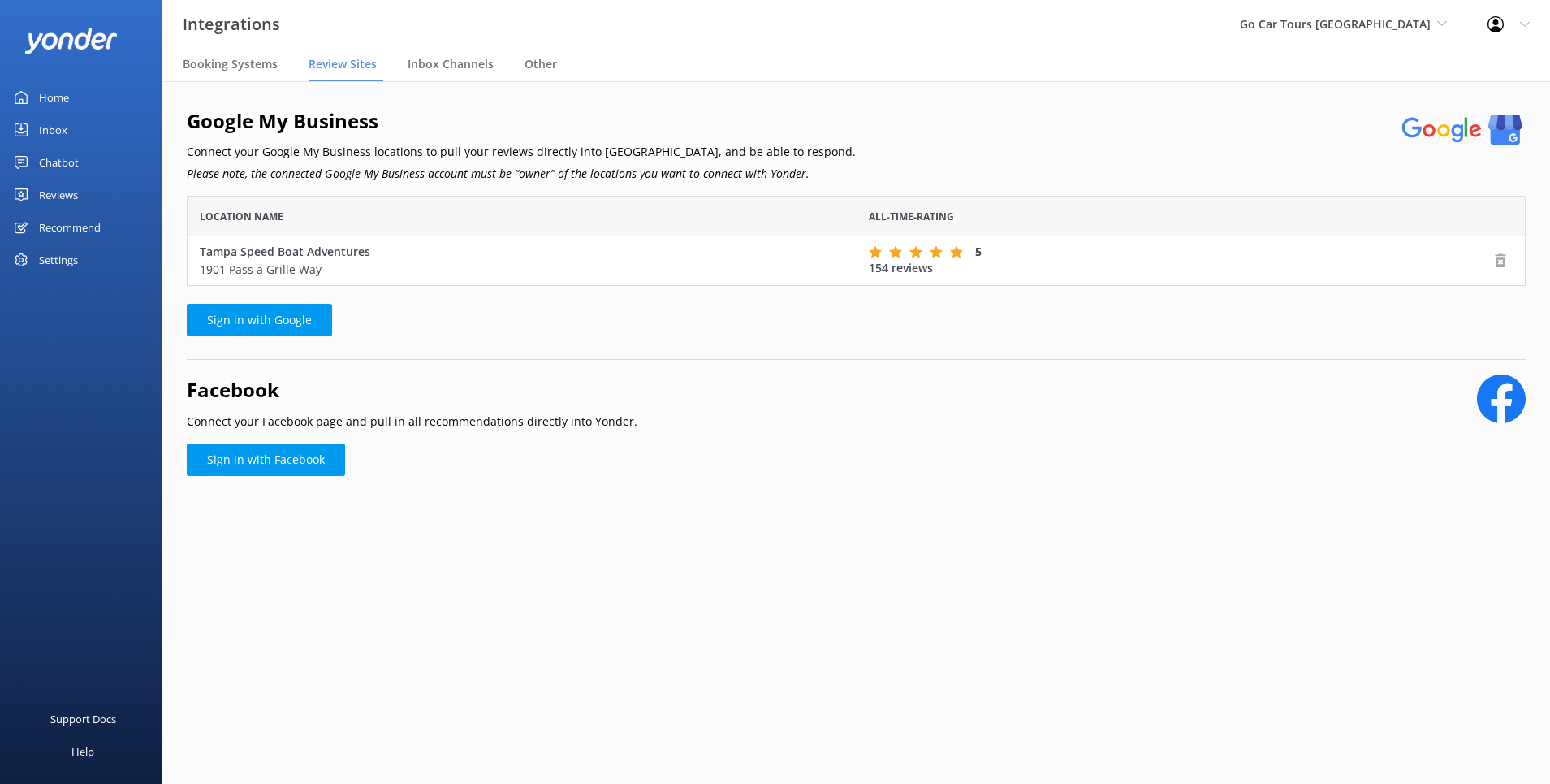
click at [1498, 264] on use "grid" at bounding box center [1501, 261] width 10 height 14
click at [285, 331] on link "Sign in with Google" at bounding box center [259, 320] width 145 height 33
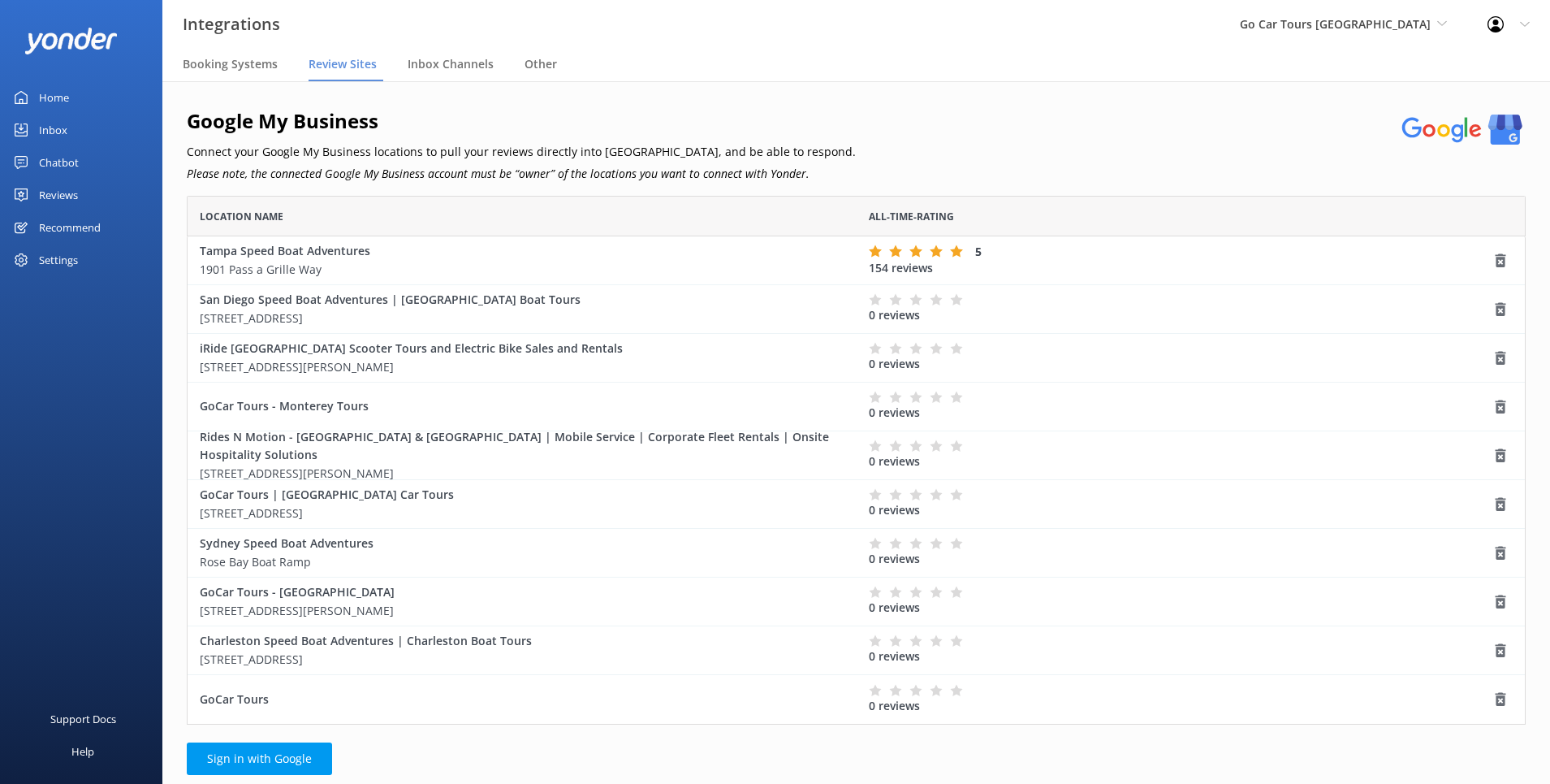
scroll to position [529, 1340]
click at [1504, 265] on use "grid" at bounding box center [1501, 260] width 10 height 14
click at [1503, 701] on use "grid" at bounding box center [1501, 700] width 10 height 14
click at [1503, 652] on use "grid" at bounding box center [1501, 650] width 10 height 14
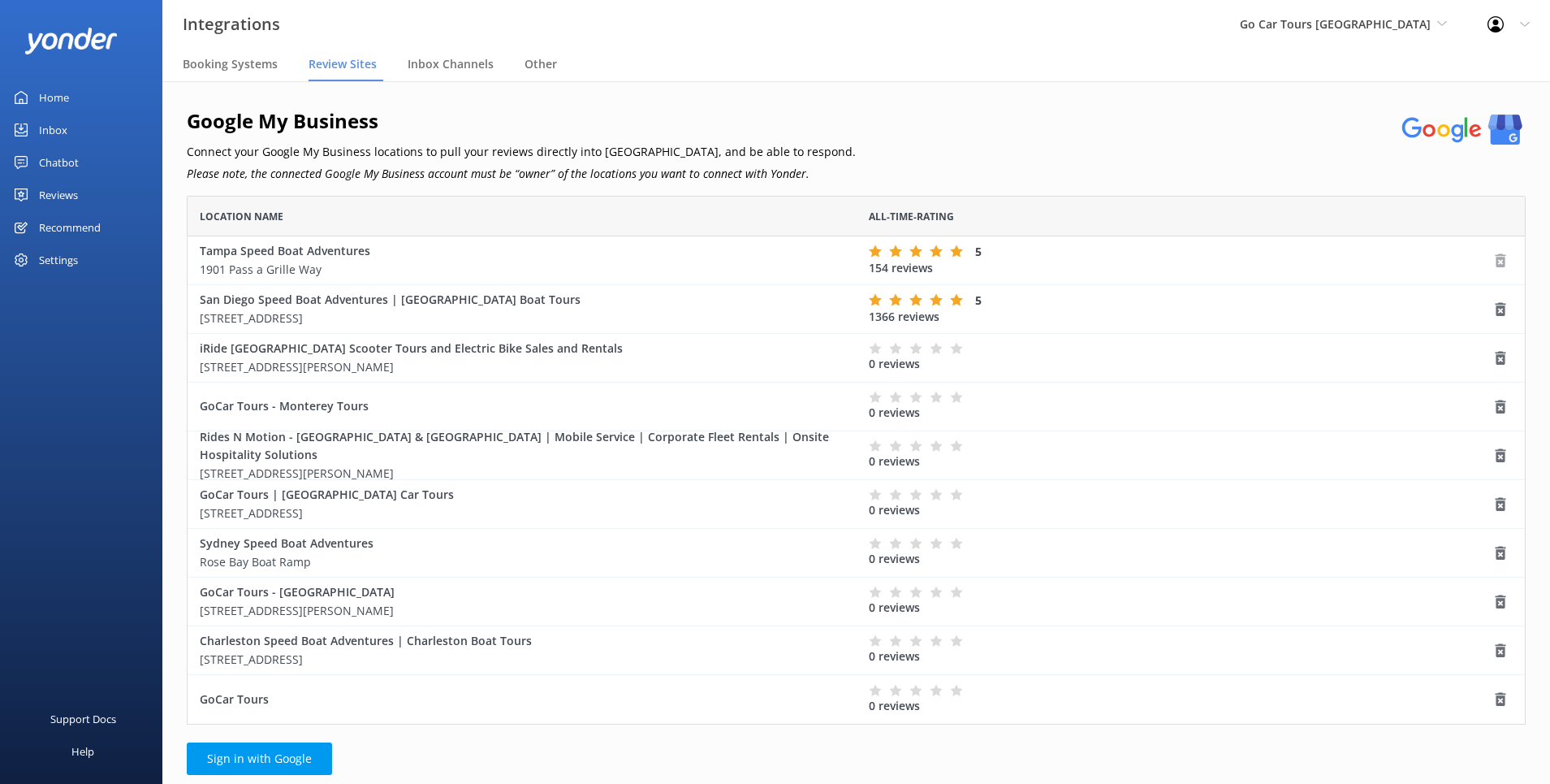
click at [1504, 261] on use "grid" at bounding box center [1501, 260] width 10 height 14
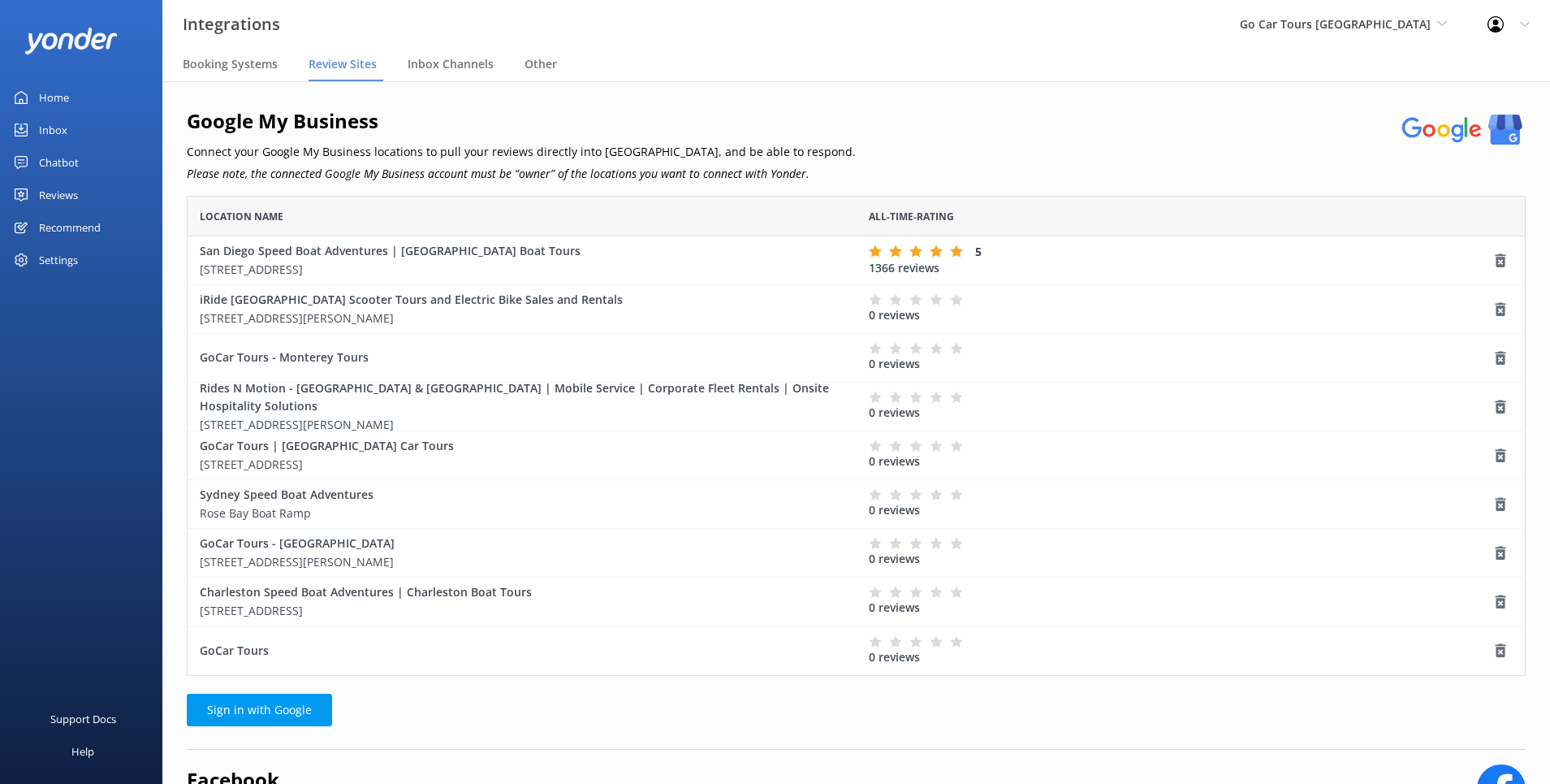
scroll to position [480, 1340]
click at [1504, 261] on use "grid" at bounding box center [1501, 260] width 10 height 14
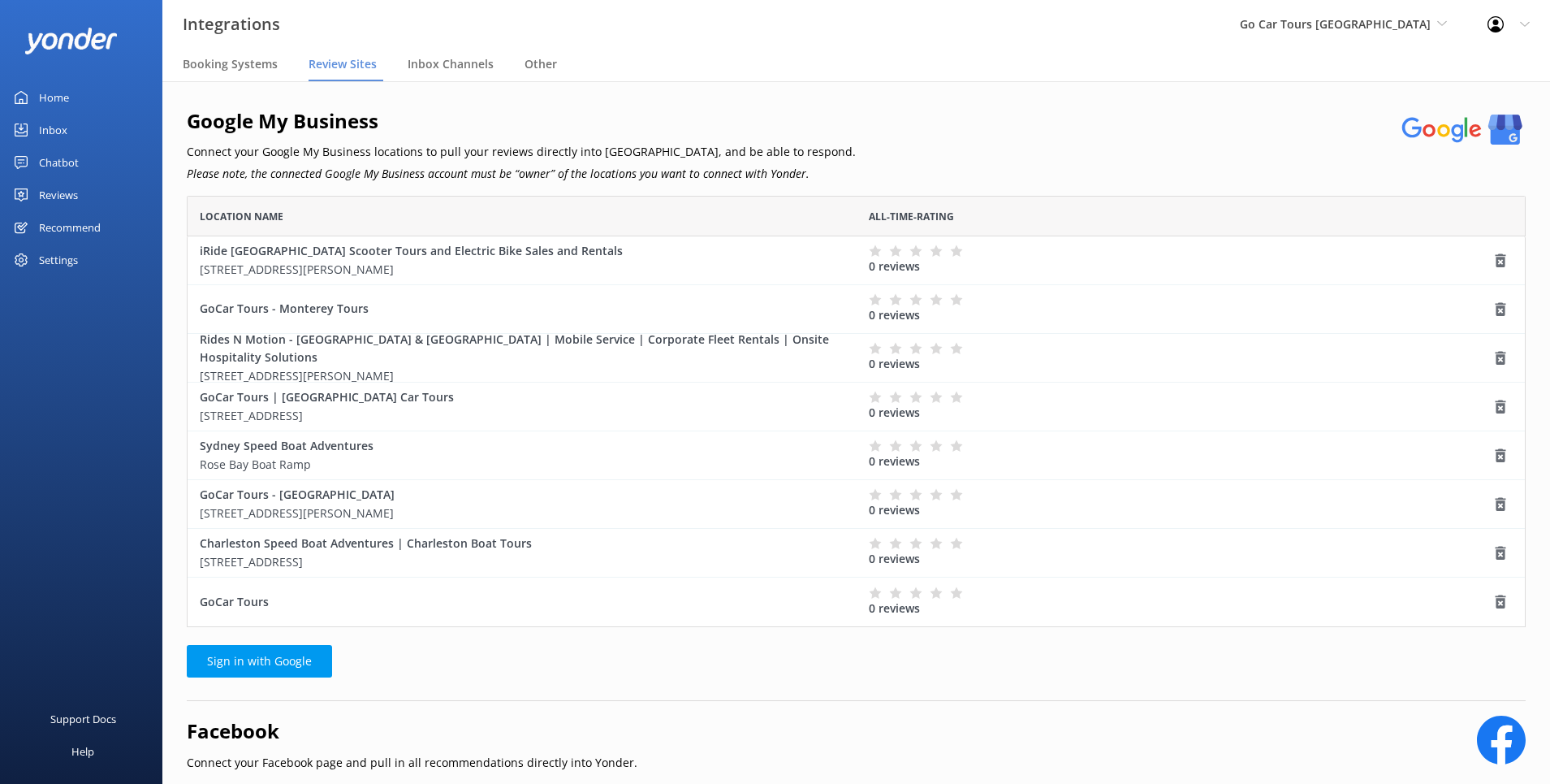
scroll to position [431, 1340]
click at [1501, 262] on icon "grid" at bounding box center [1500, 260] width 16 height 16
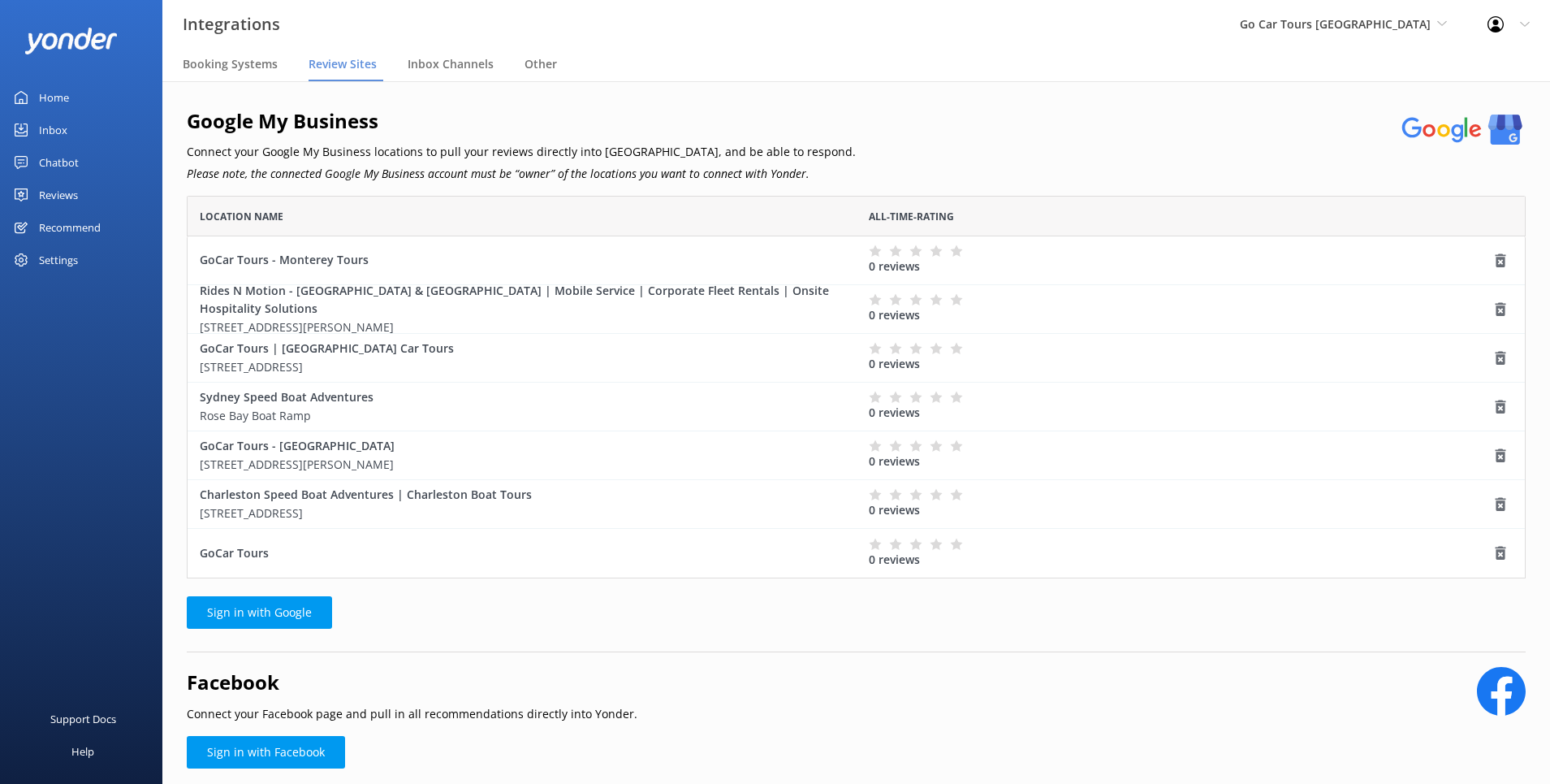
scroll to position [382, 1340]
click at [1504, 308] on use "grid" at bounding box center [1501, 309] width 10 height 14
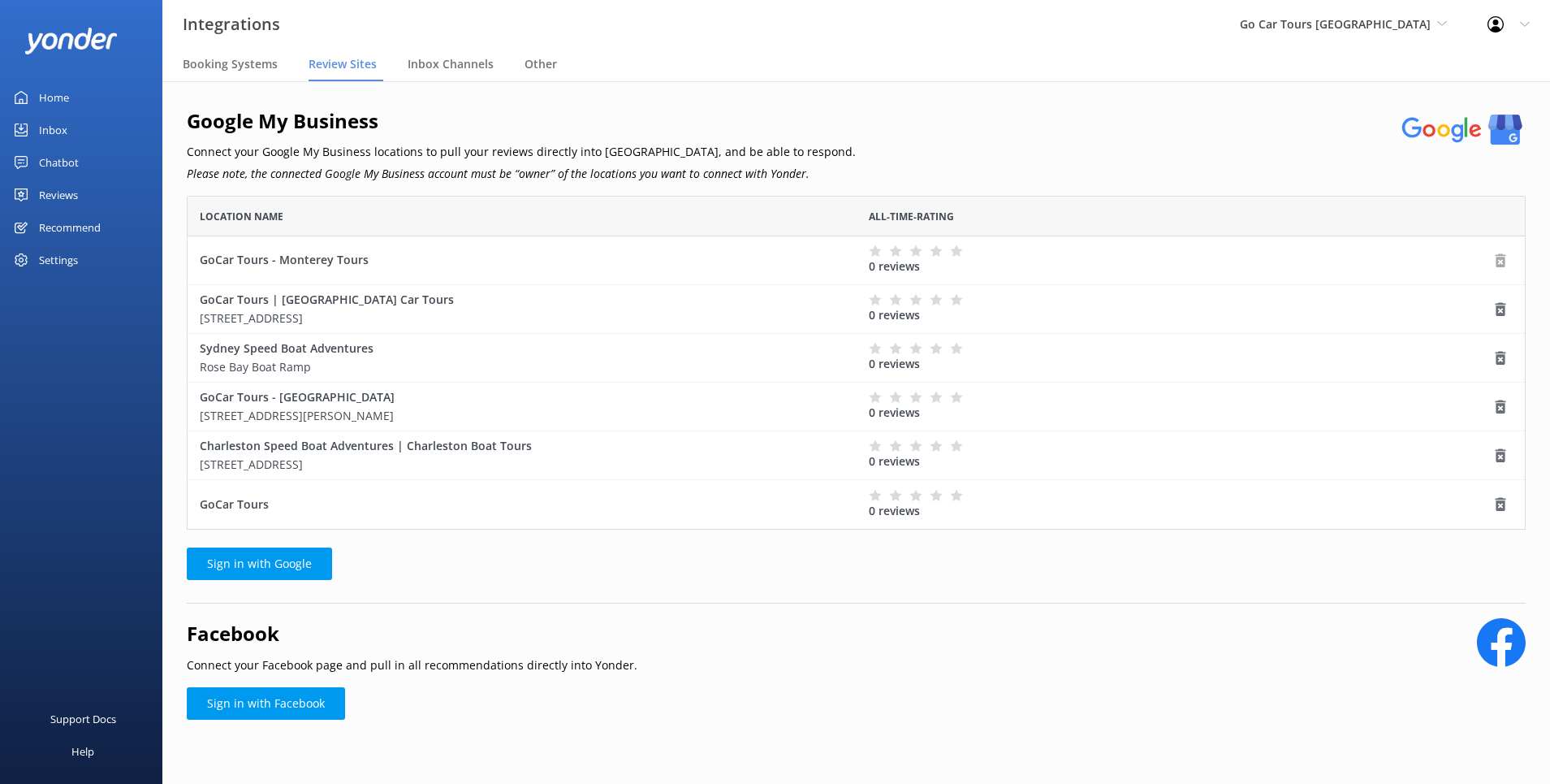
click at [1498, 263] on icon "grid" at bounding box center [1500, 260] width 16 height 16
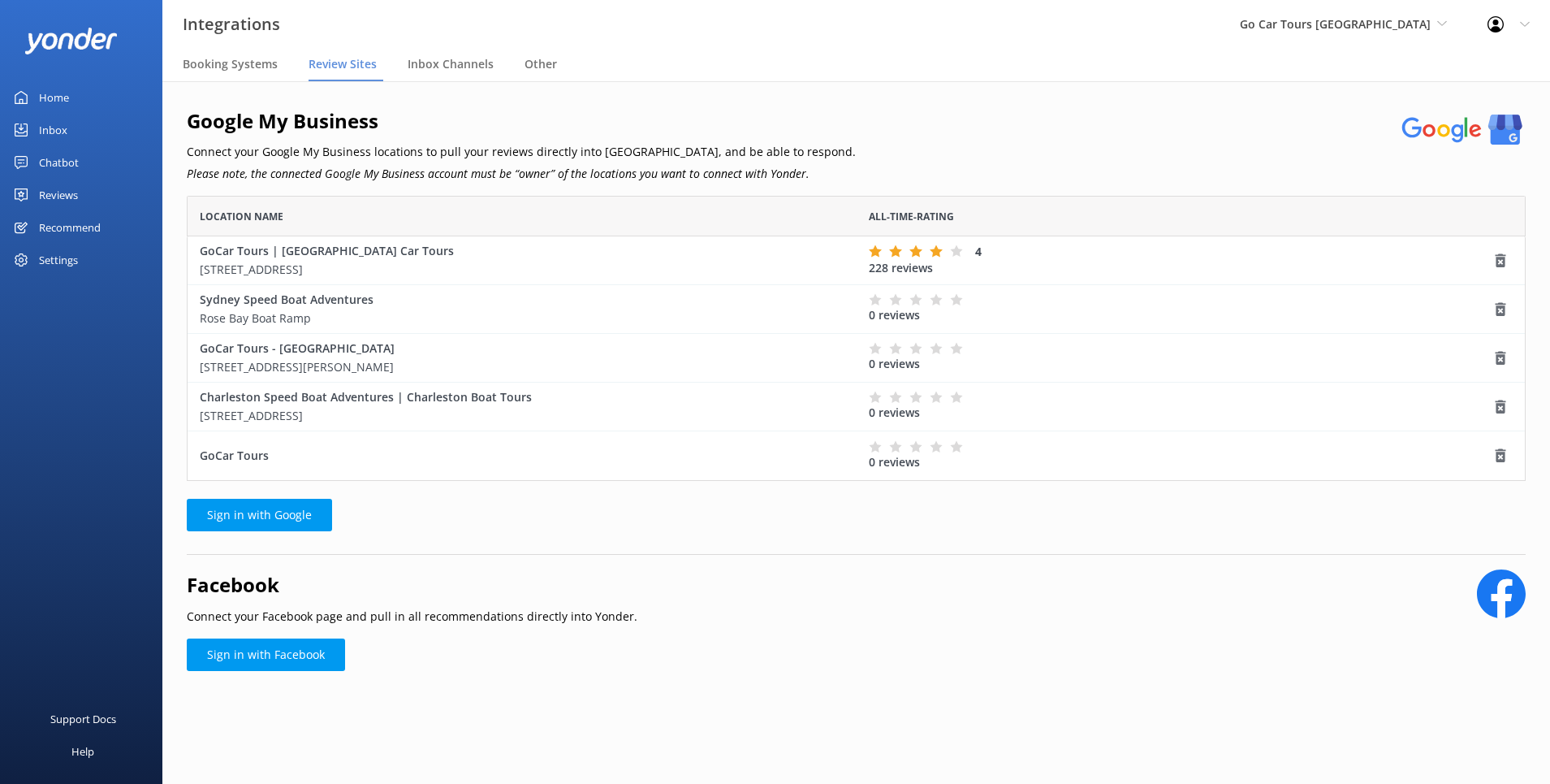
scroll to position [285, 1340]
click at [1502, 312] on icon "grid" at bounding box center [1500, 309] width 16 height 16
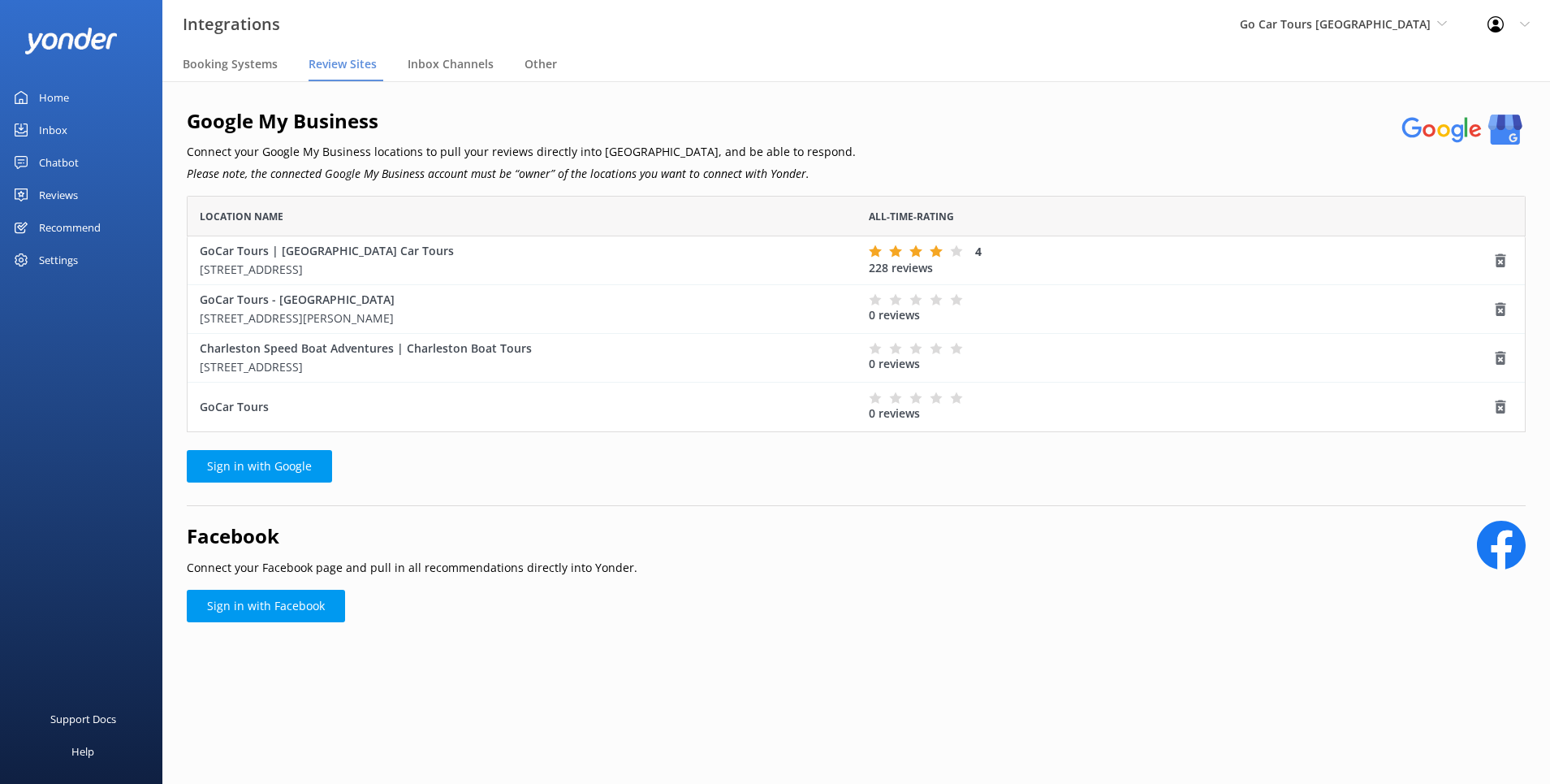
scroll to position [236, 1340]
click at [1498, 310] on use "grid" at bounding box center [1501, 309] width 10 height 14
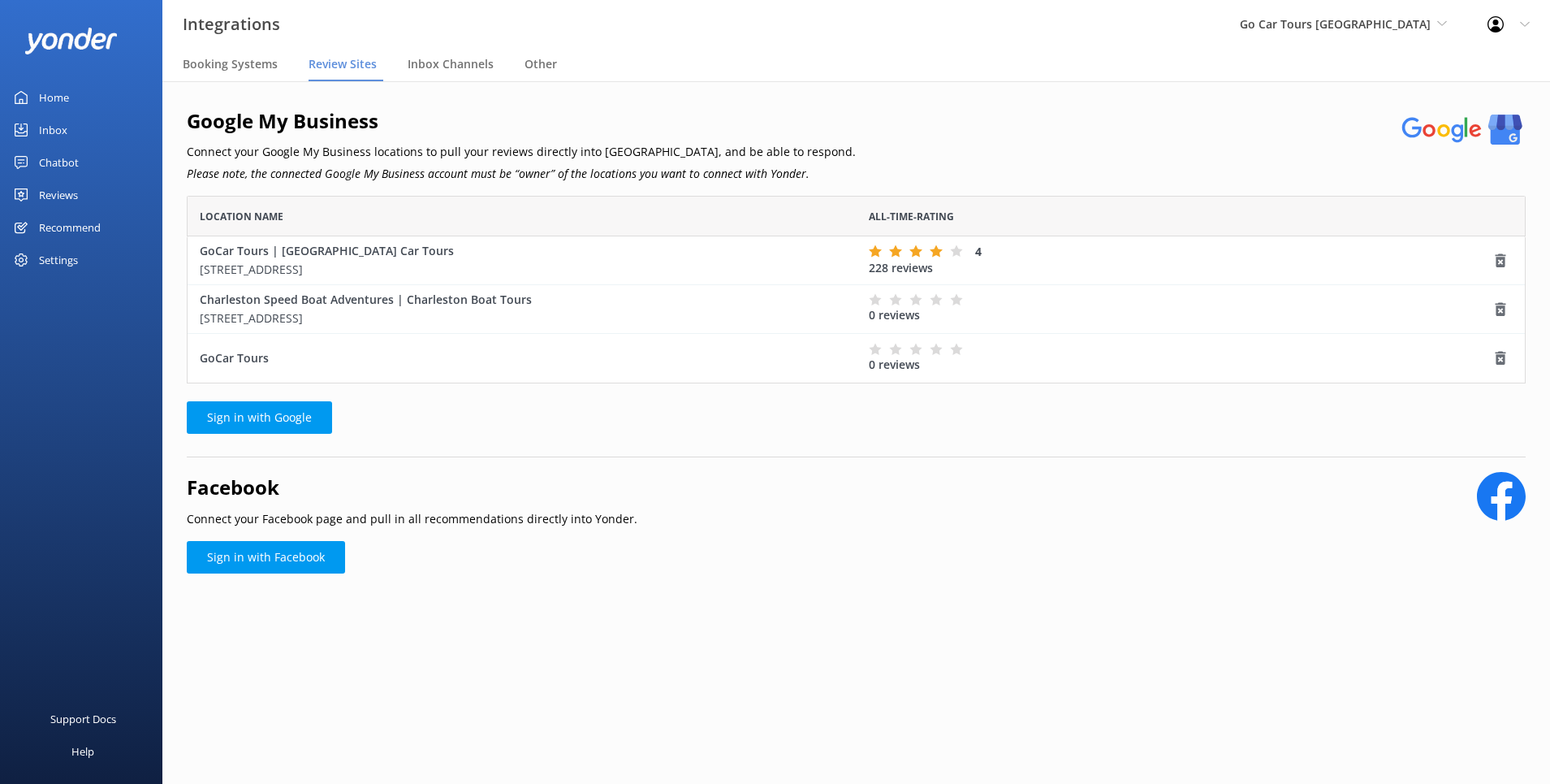
scroll to position [187, 1340]
click at [1500, 307] on use "grid" at bounding box center [1501, 309] width 10 height 14
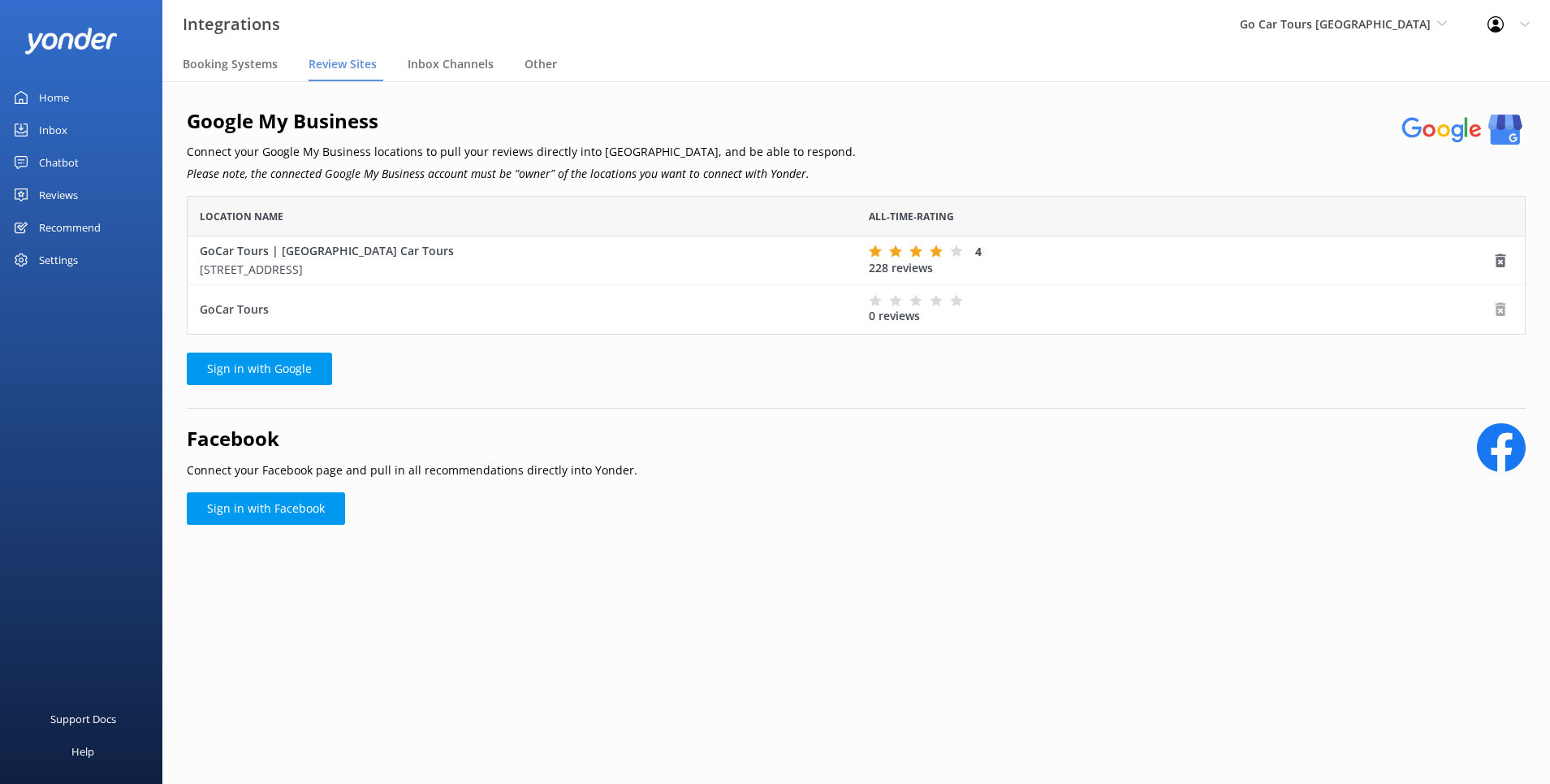
click at [1500, 309] on icon "grid" at bounding box center [1500, 309] width 16 height 16
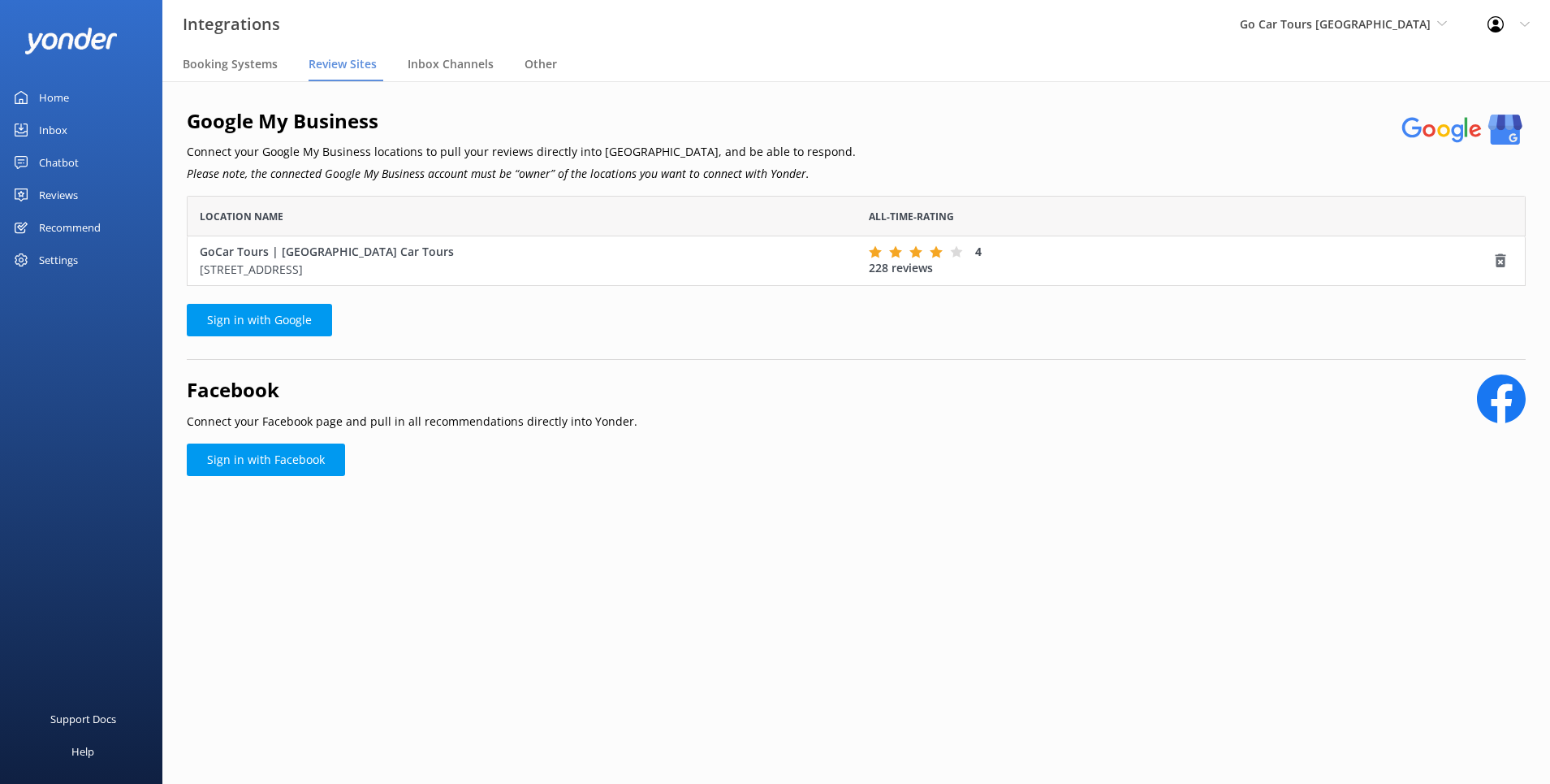
scroll to position [90, 1340]
click at [58, 99] on div "Home" at bounding box center [53, 98] width 30 height 33
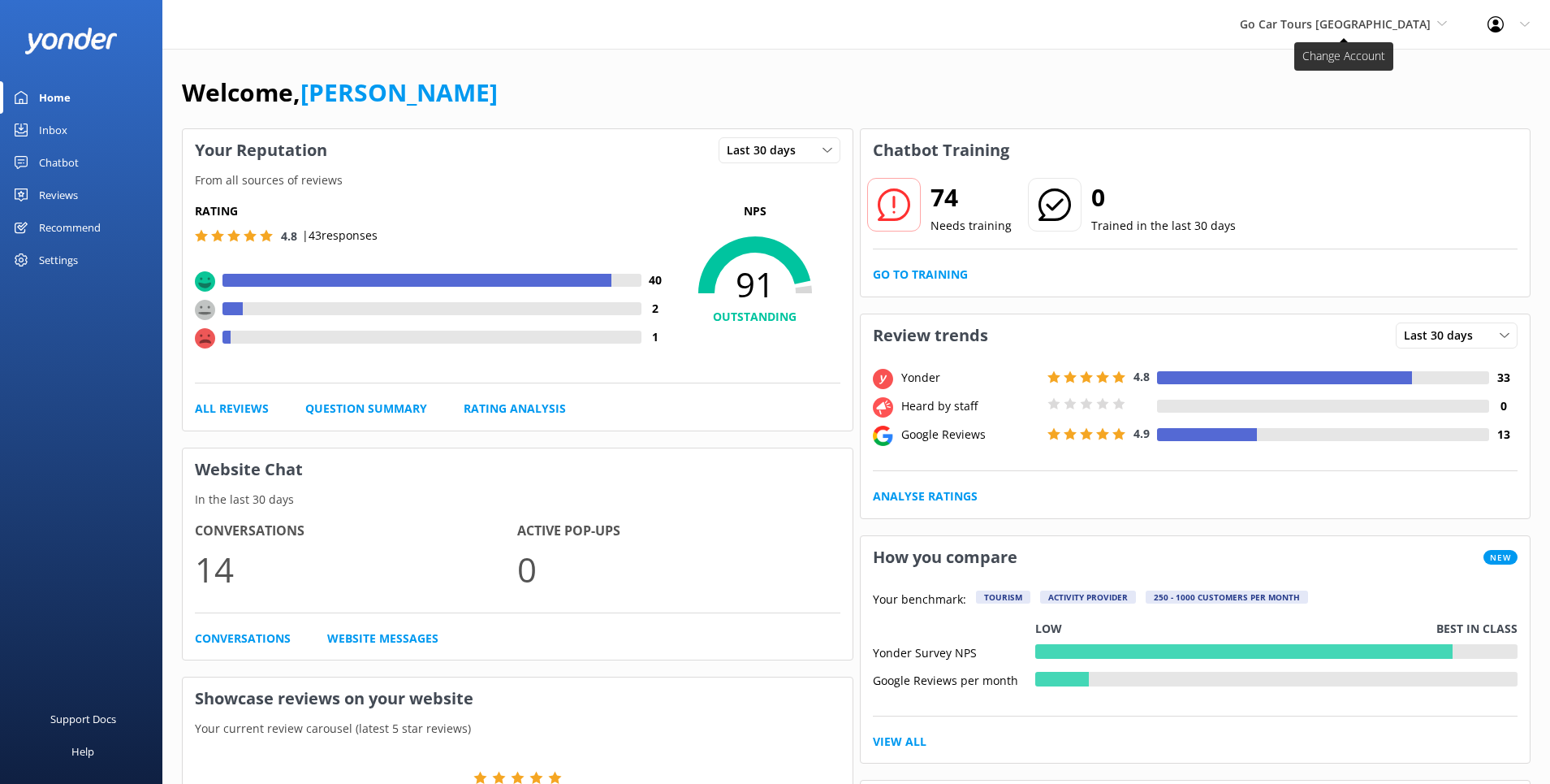
click at [1414, 26] on span "Go Car Tours [GEOGRAPHIC_DATA]" at bounding box center [1335, 24] width 191 height 15
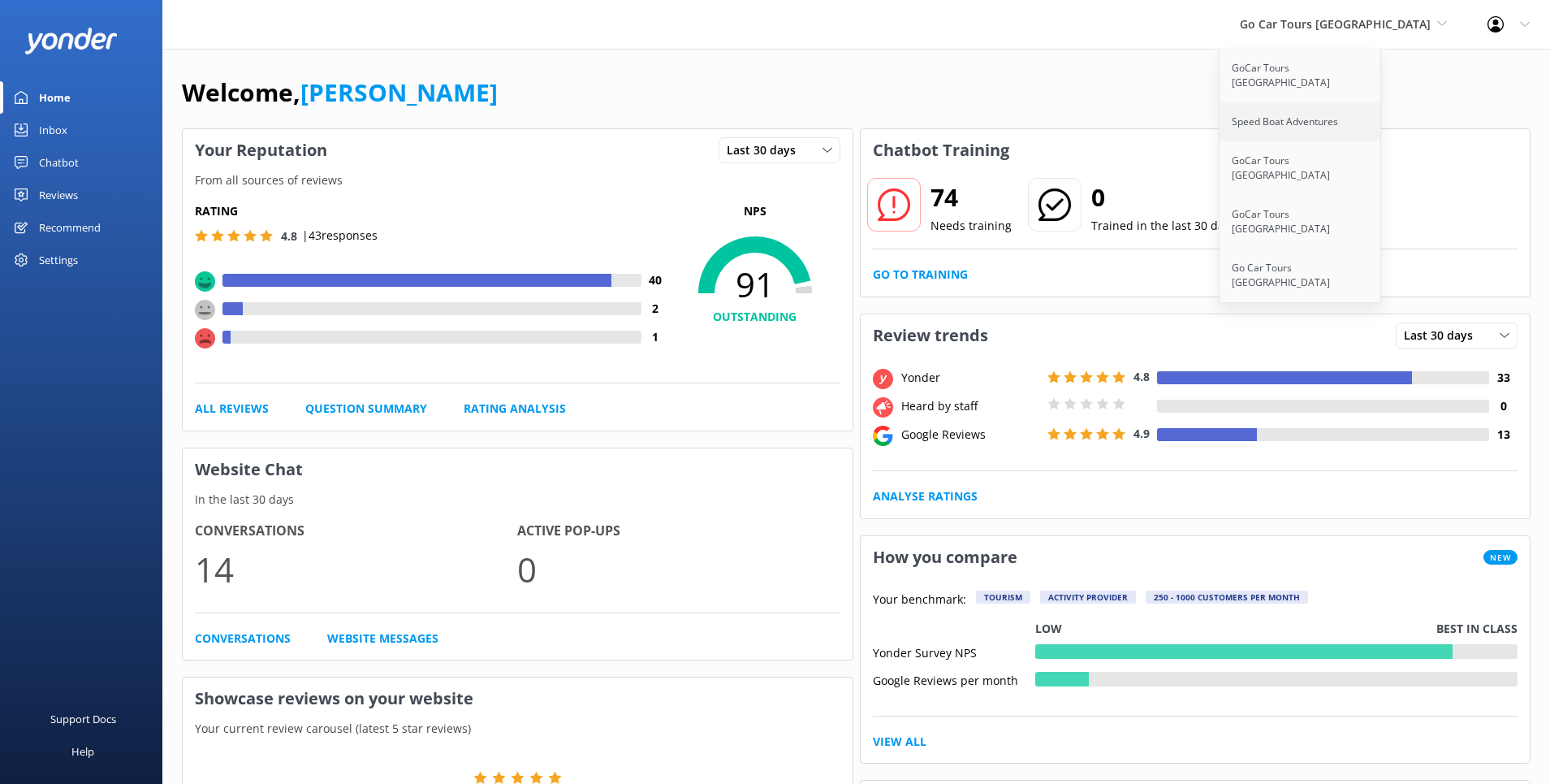
click at [1342, 106] on link "Speed Boat Adventures" at bounding box center [1301, 121] width 162 height 39
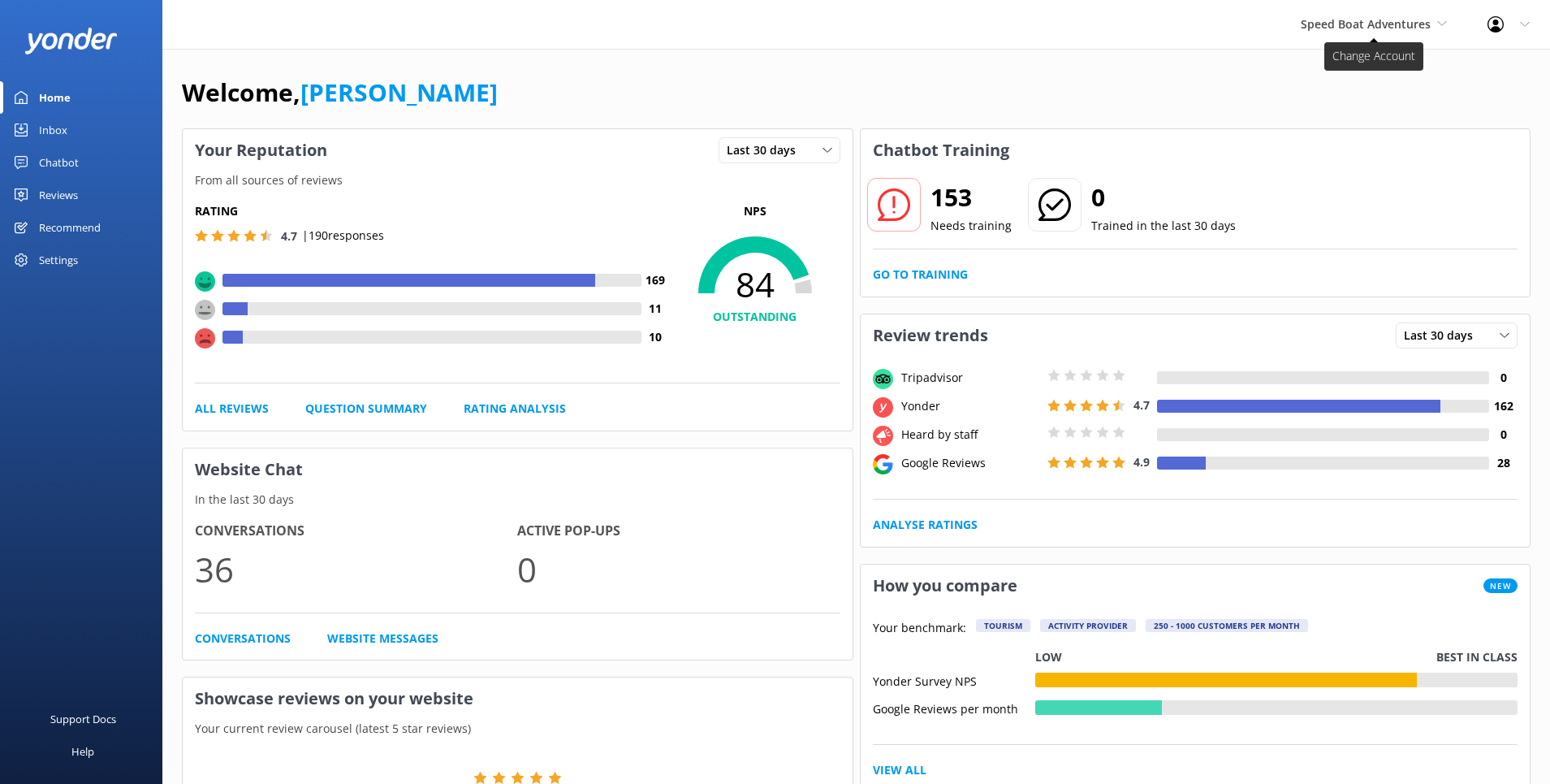
click at [1420, 21] on span "Speed Boat Adventures" at bounding box center [1365, 24] width 130 height 15
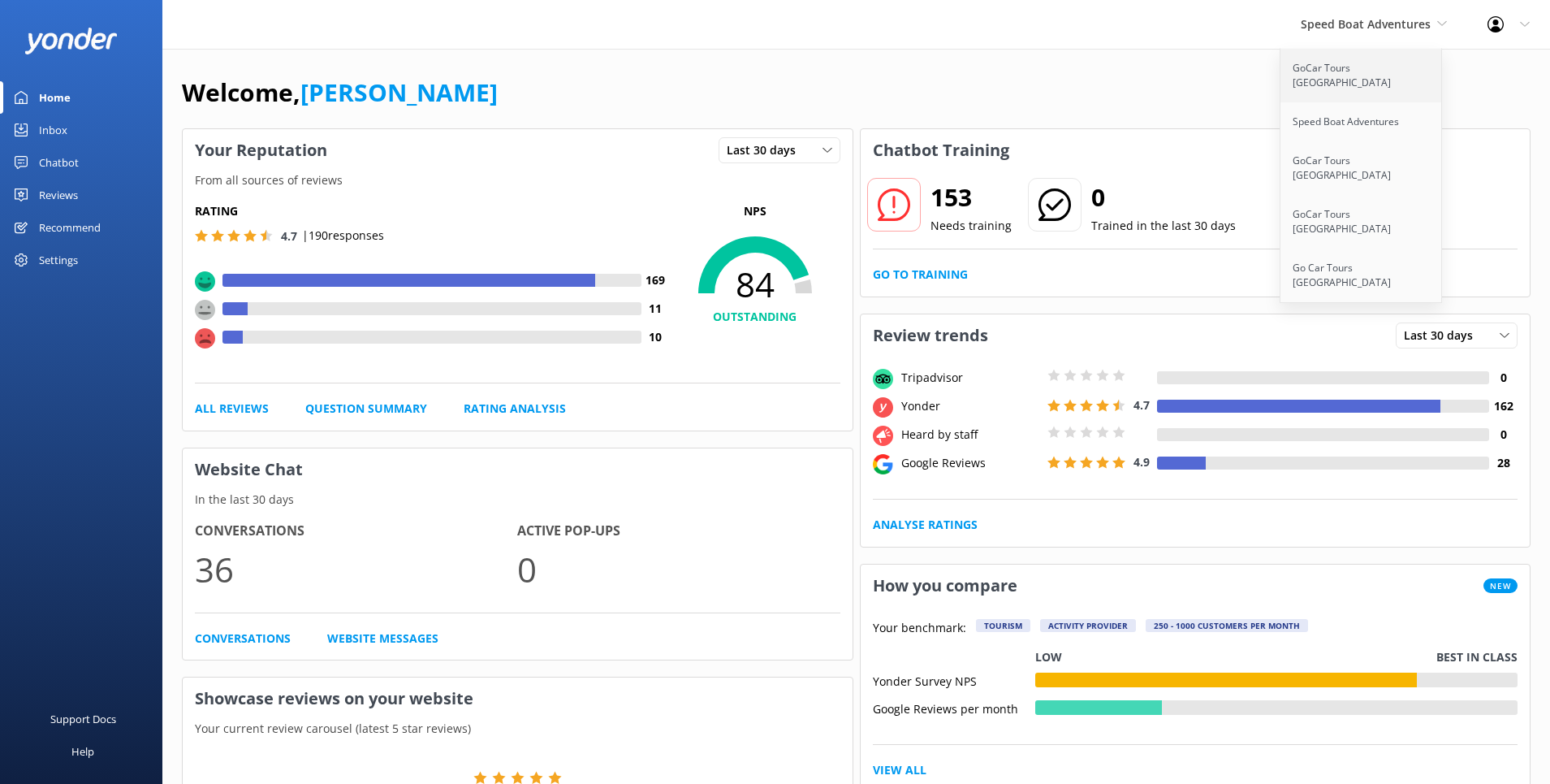
click at [1383, 69] on link "GoCar Tours [GEOGRAPHIC_DATA]" at bounding box center [1361, 76] width 162 height 53
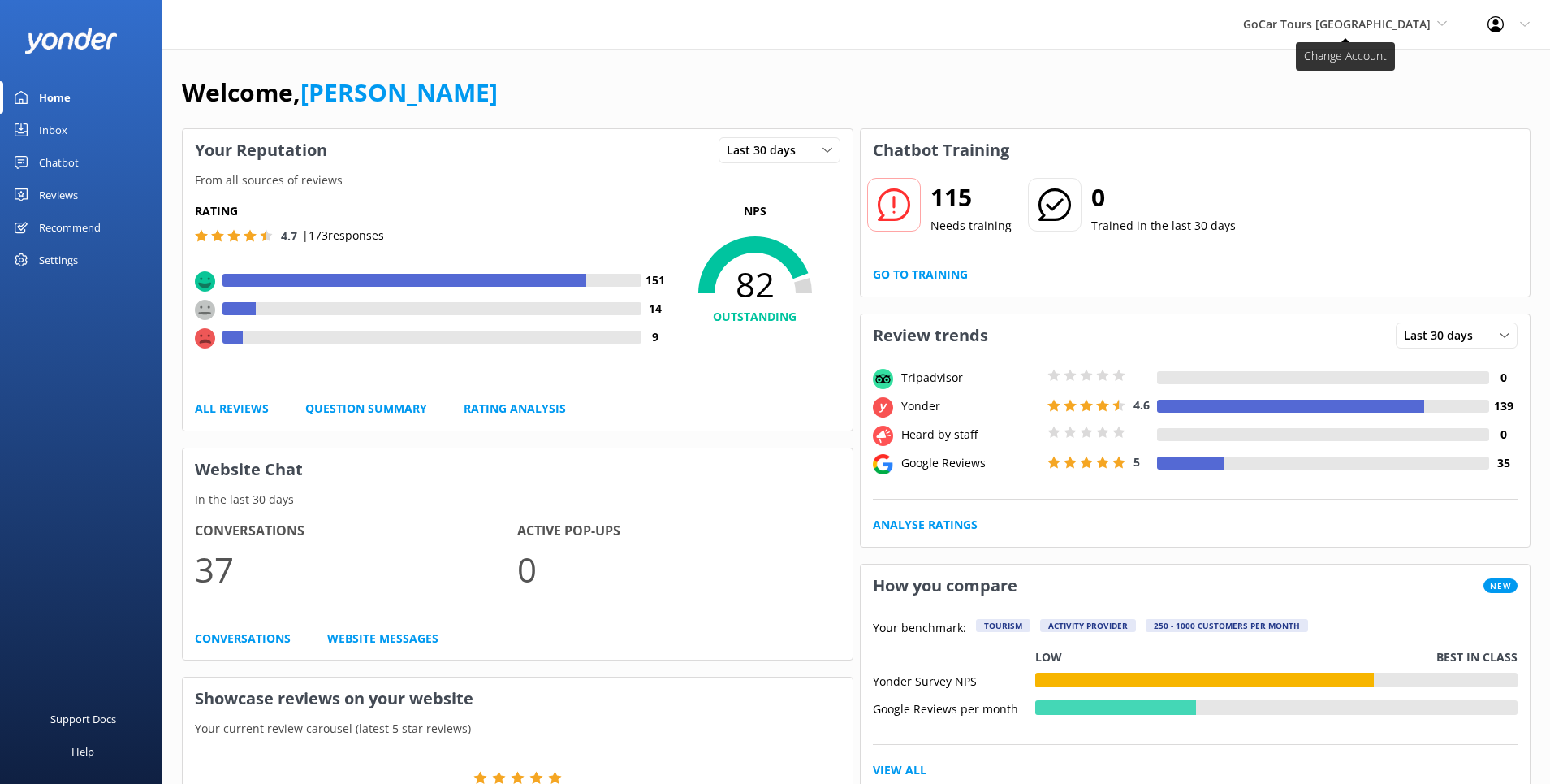
click at [1419, 22] on span "GoCar Tours [GEOGRAPHIC_DATA]" at bounding box center [1337, 24] width 187 height 15
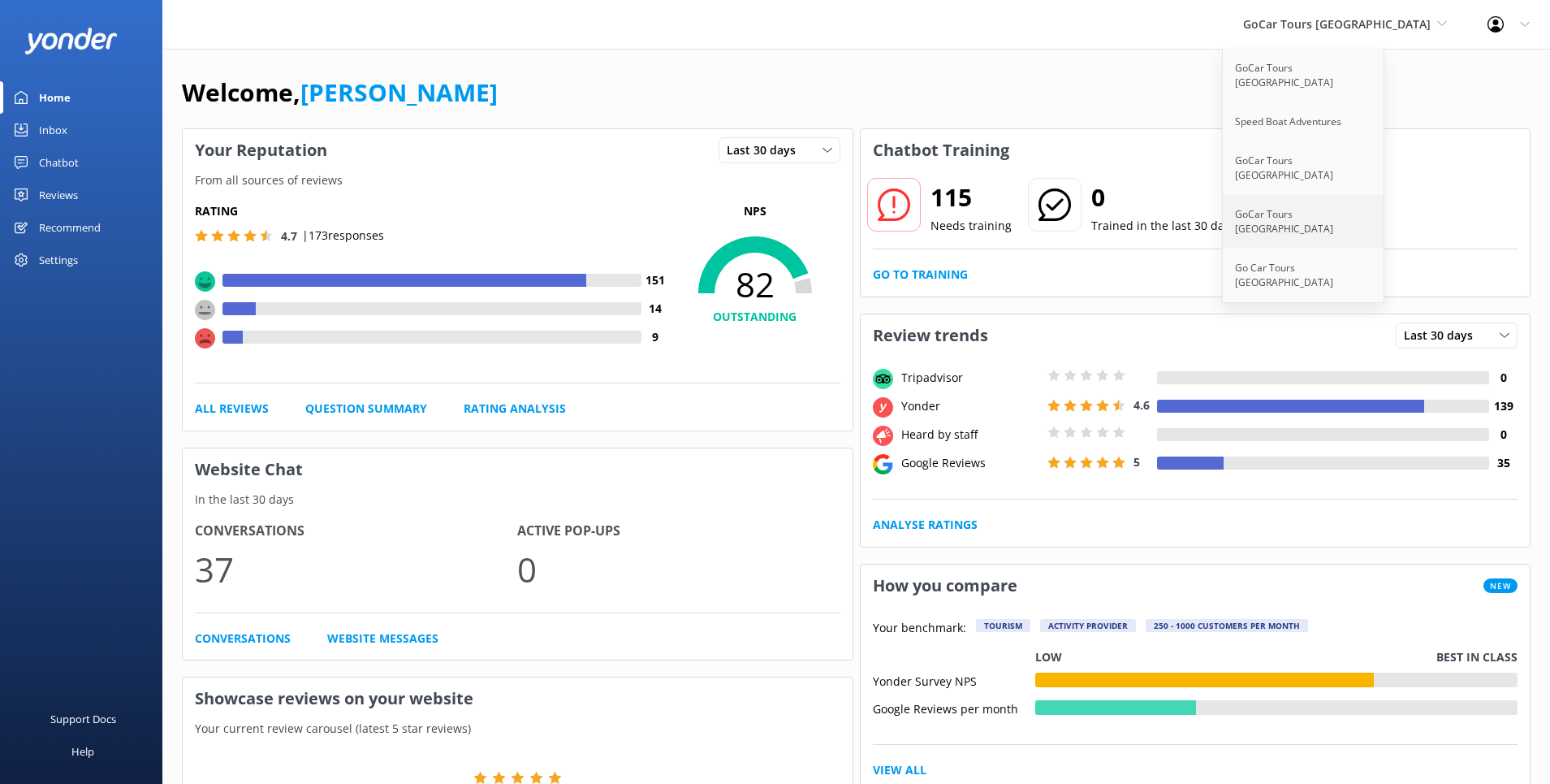
click at [1369, 195] on link "GoCar Tours [GEOGRAPHIC_DATA]" at bounding box center [1304, 222] width 162 height 53
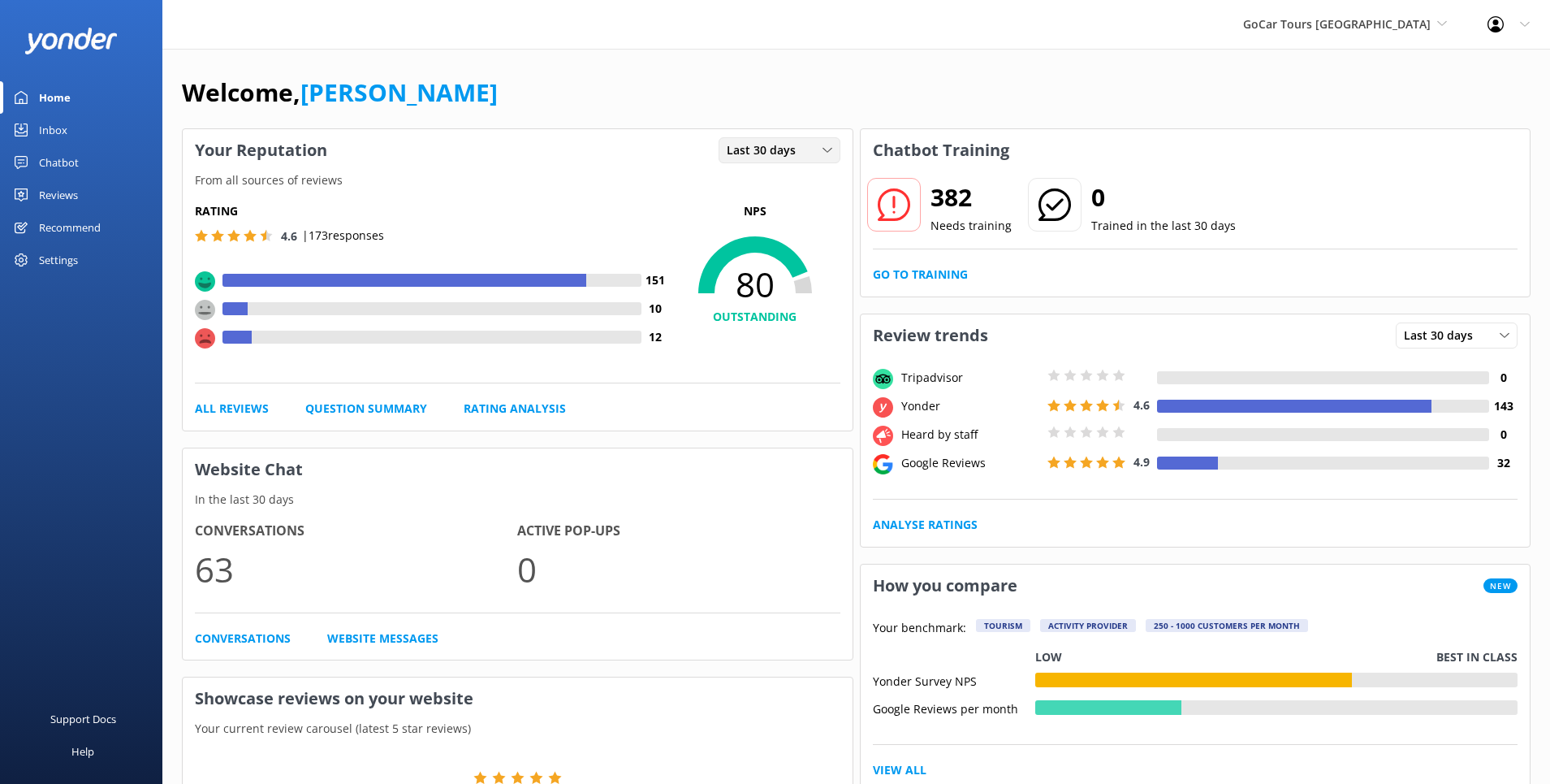
click at [825, 151] on icon at bounding box center [827, 149] width 9 height 9
click at [799, 182] on link "Last 7 days" at bounding box center [792, 184] width 144 height 33
click at [826, 149] on icon at bounding box center [827, 149] width 9 height 9
click at [797, 210] on link "Last 30 days" at bounding box center [792, 217] width 144 height 33
click at [1503, 337] on icon at bounding box center [1504, 335] width 9 height 9
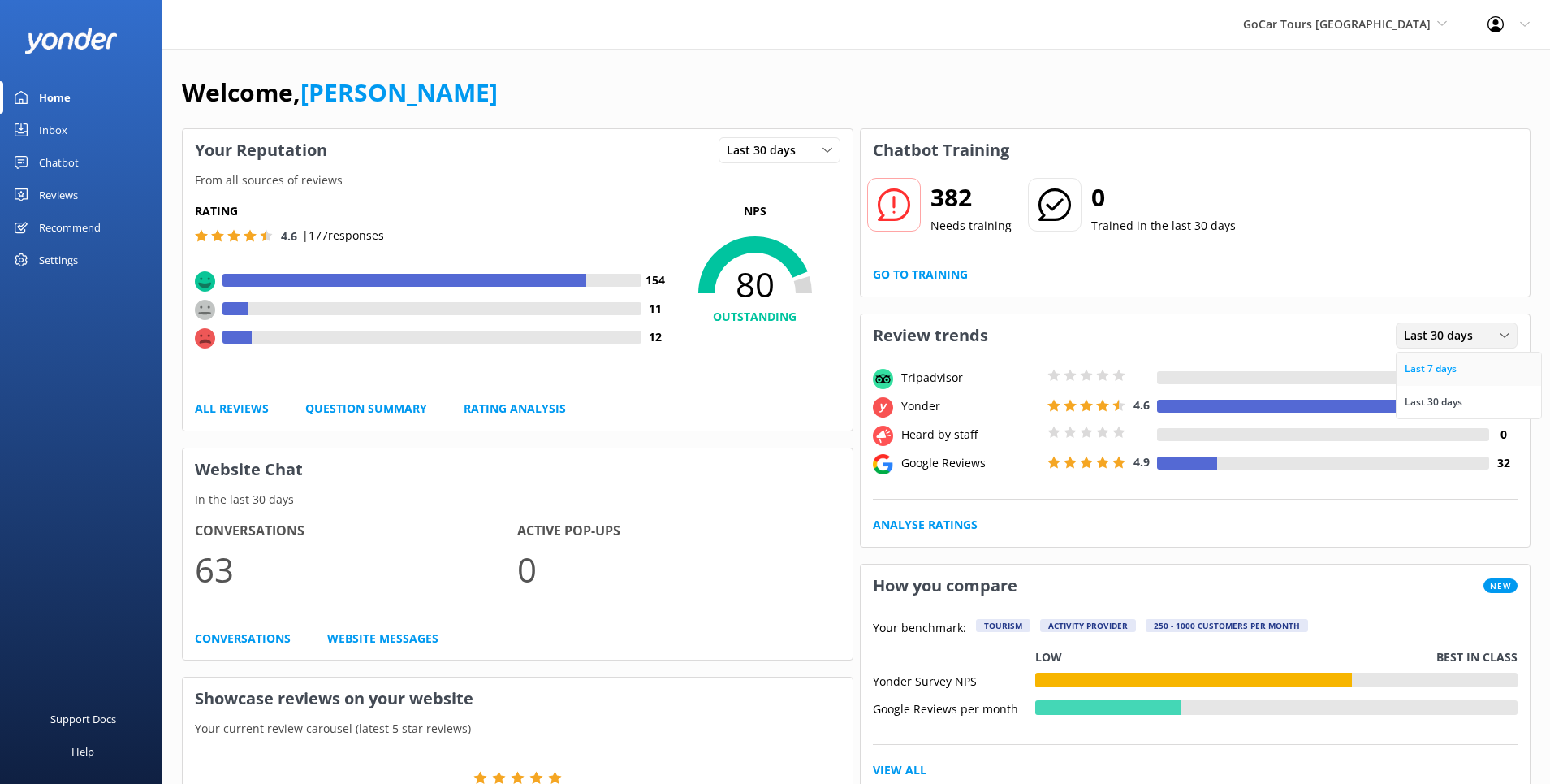
click at [1456, 369] on div "Last 7 days" at bounding box center [1431, 368] width 52 height 16
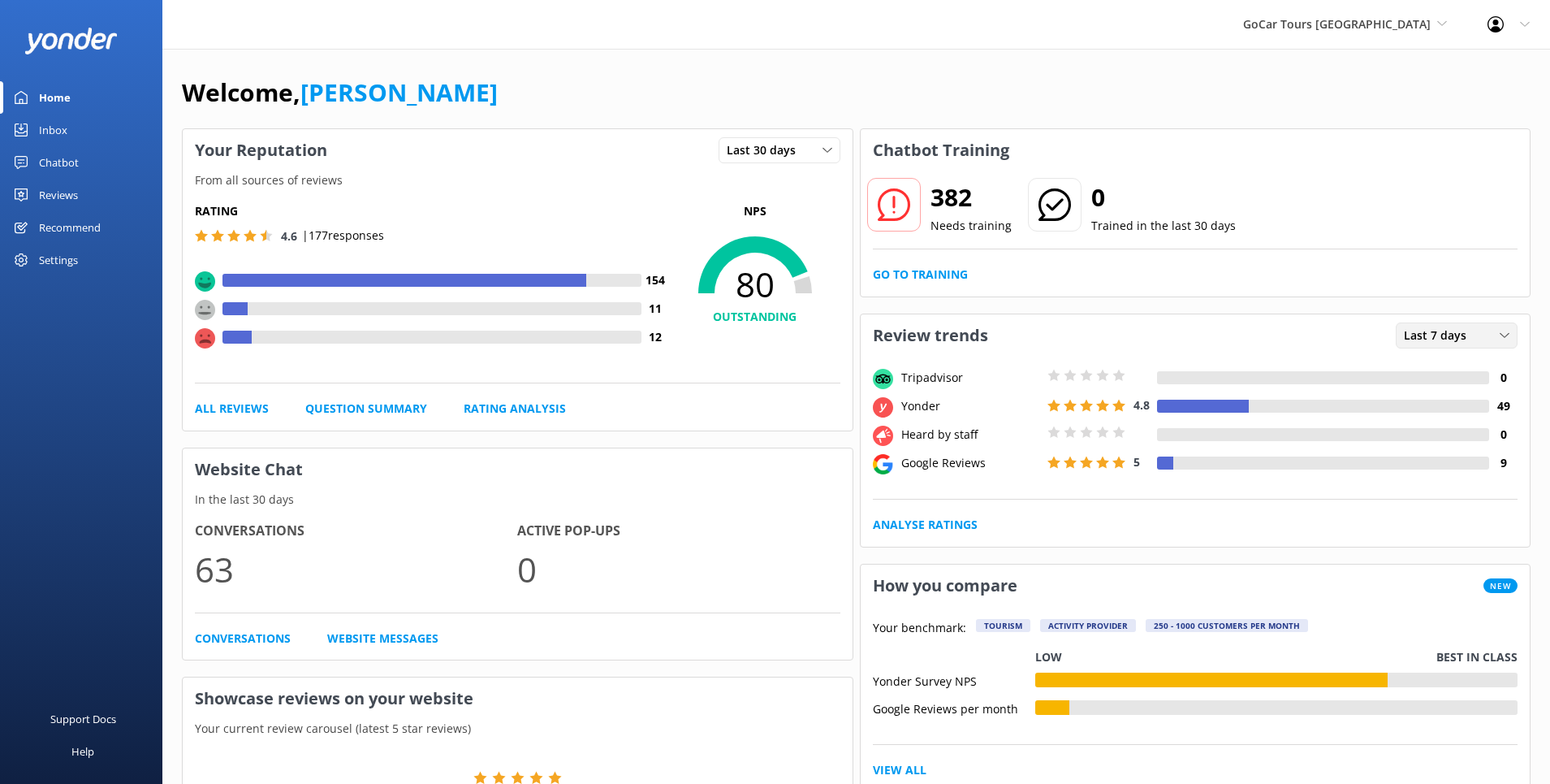
click at [1479, 336] on div "Last 7 days" at bounding box center [1456, 335] width 113 height 18
click at [1450, 398] on div "Last 30 days" at bounding box center [1433, 402] width 58 height 16
